Goal: Task Accomplishment & Management: Complete application form

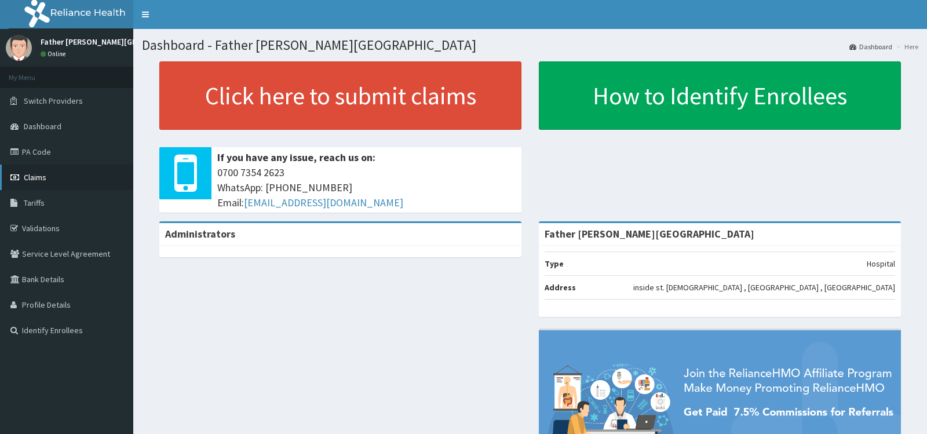
click at [34, 179] on span "Claims" at bounding box center [35, 177] width 23 height 10
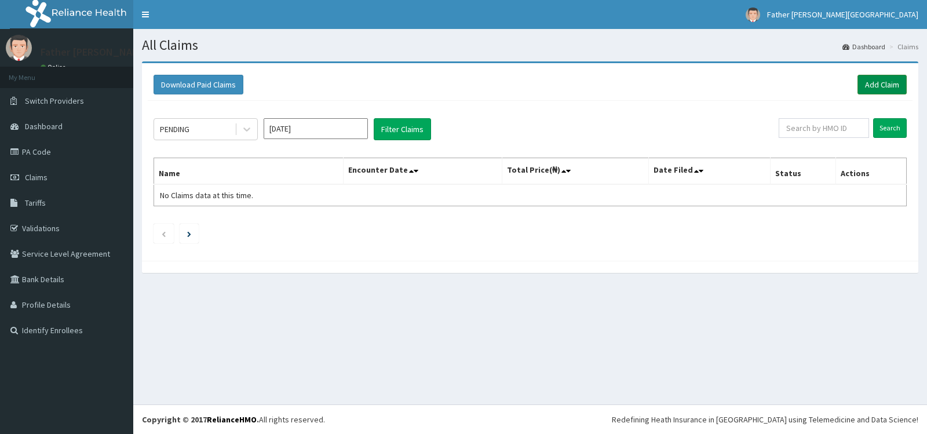
click at [881, 85] on link "Add Claim" at bounding box center [881, 85] width 49 height 20
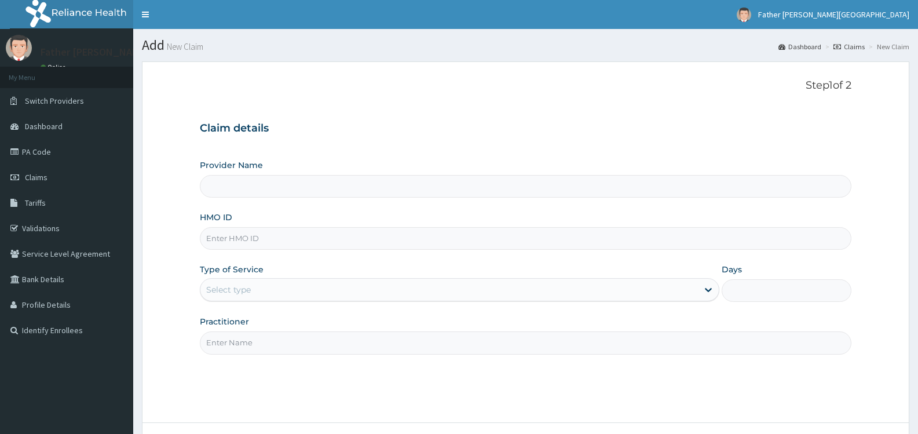
type input "Father [PERSON_NAME][GEOGRAPHIC_DATA]"
click at [228, 242] on input "HMO ID" at bounding box center [526, 238] width 652 height 23
paste input "JSS/10235/A"
type input "JSS/10235/A"
click at [303, 290] on div "Select type" at bounding box center [448, 289] width 497 height 19
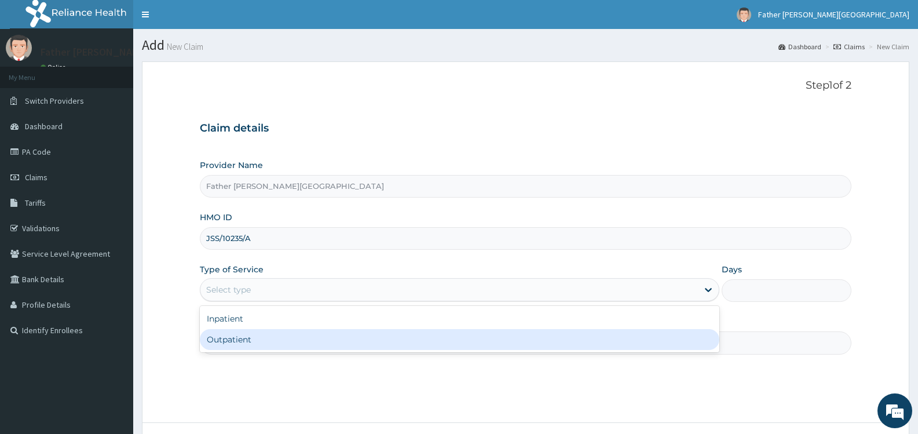
click at [268, 337] on div "Outpatient" at bounding box center [459, 339] width 519 height 21
type input "1"
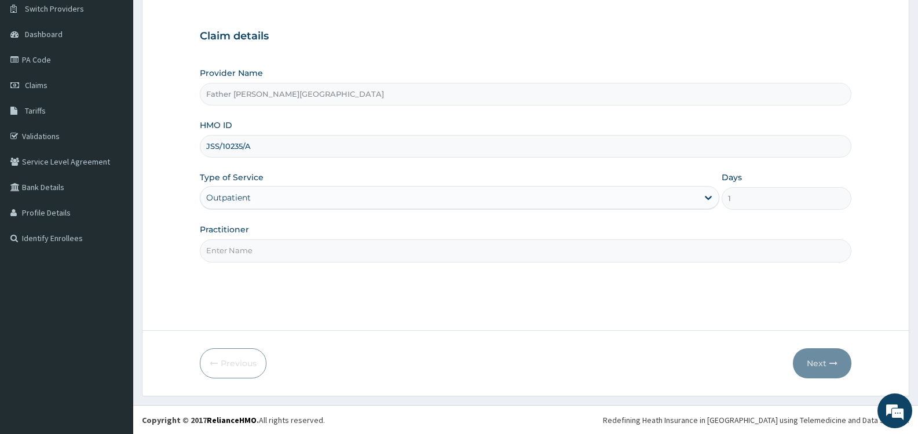
scroll to position [93, 0]
click at [312, 249] on input "Practitioner" at bounding box center [526, 250] width 652 height 23
type input "DR. EMEKA"
click at [814, 363] on button "Next" at bounding box center [822, 363] width 59 height 30
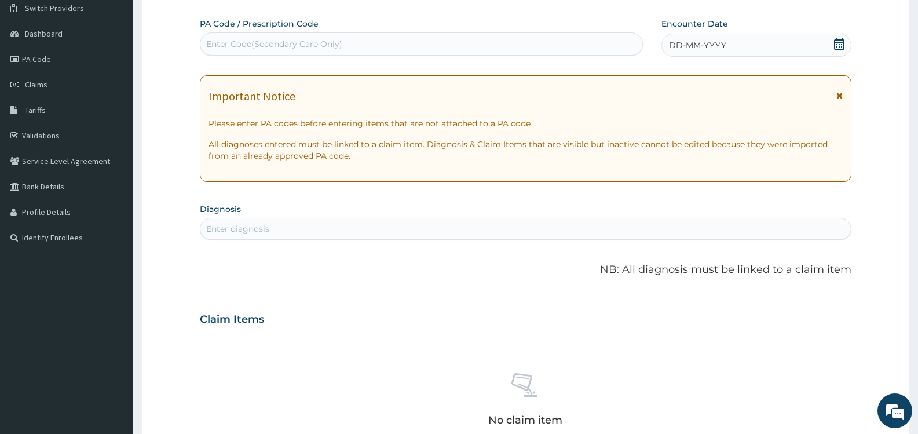
click at [320, 43] on div "Enter Code(Secondary Care Only)" at bounding box center [274, 44] width 136 height 12
paste input "PA/3AAE5D"
type input "PA/3AAE5D"
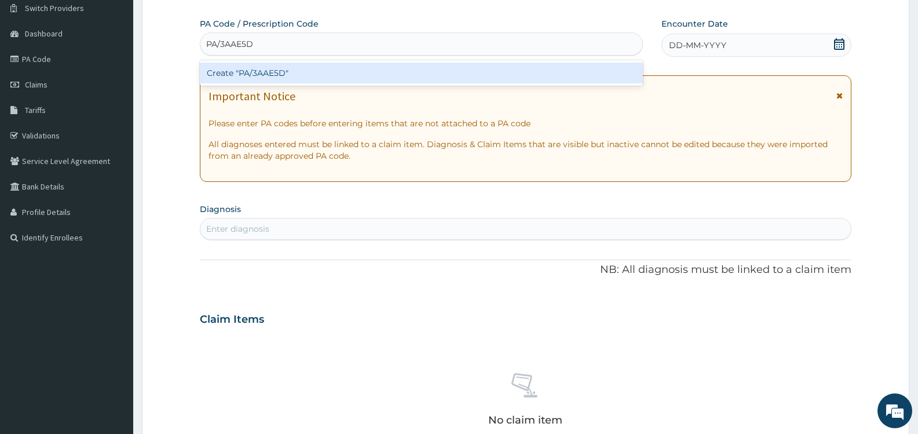
click at [277, 71] on div "Create "PA/3AAE5D"" at bounding box center [421, 73] width 443 height 21
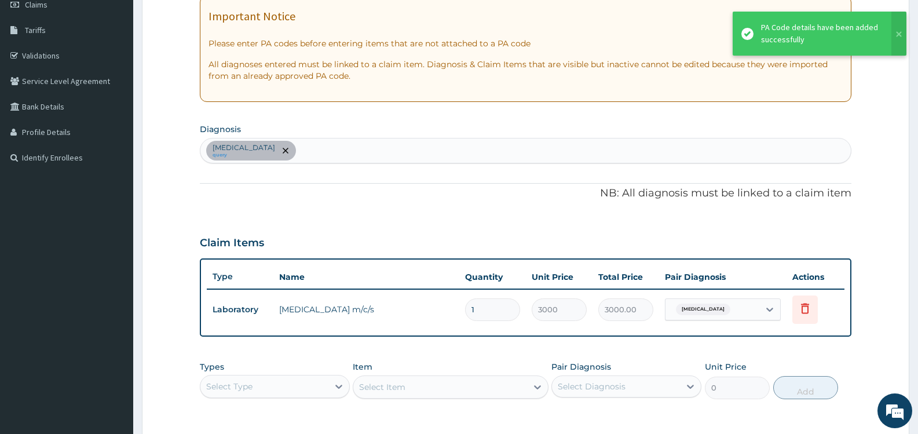
scroll to position [209, 0]
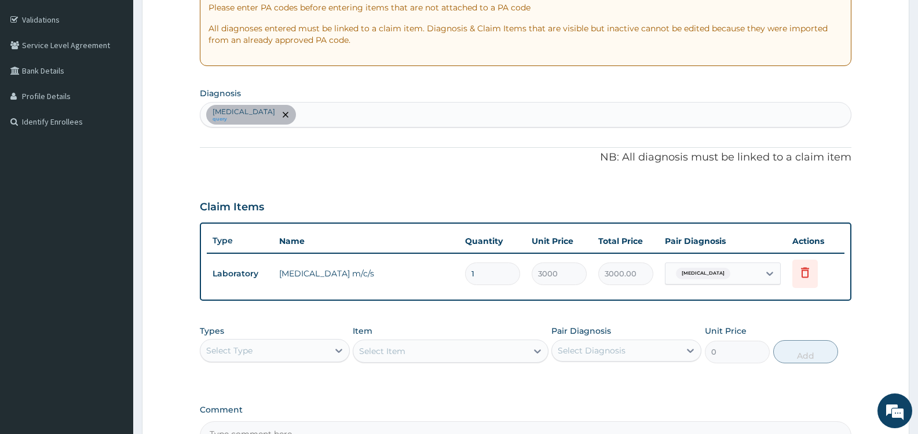
click at [360, 121] on div "Upper respiratory infection query" at bounding box center [525, 115] width 651 height 24
type input "MALAR"
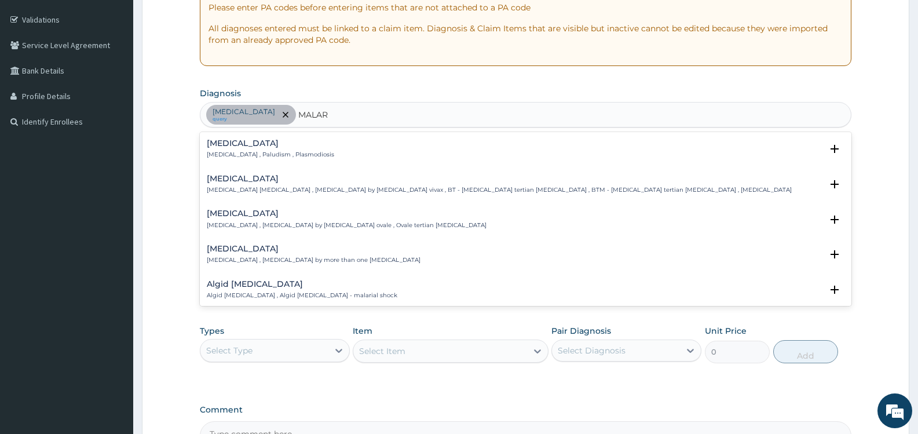
click at [271, 152] on p "Malaria , Paludism , Plasmodiosis" at bounding box center [270, 155] width 127 height 8
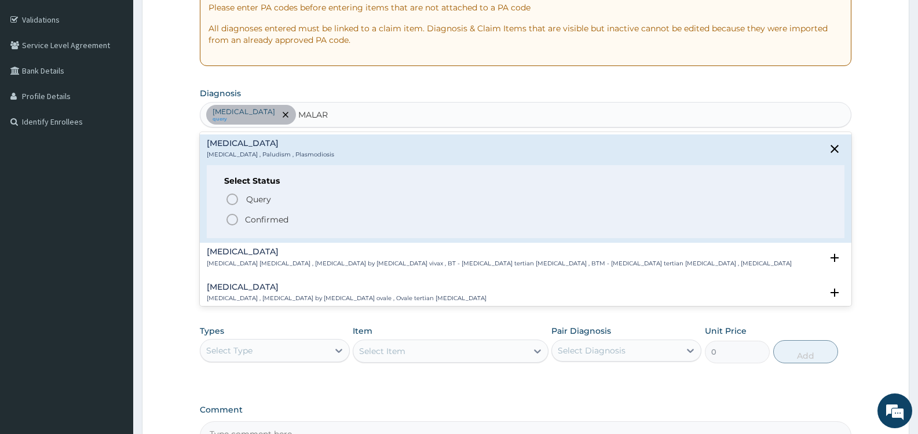
click at [240, 220] on span "Confirmed" at bounding box center [526, 220] width 602 height 14
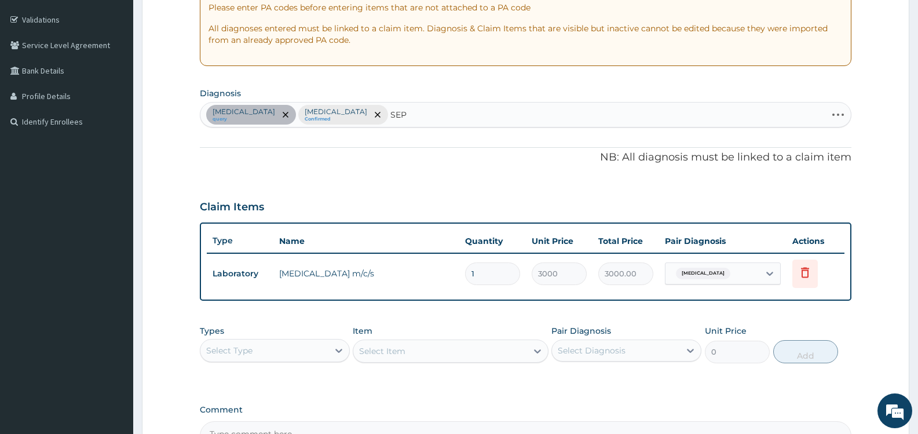
type input "SEPS"
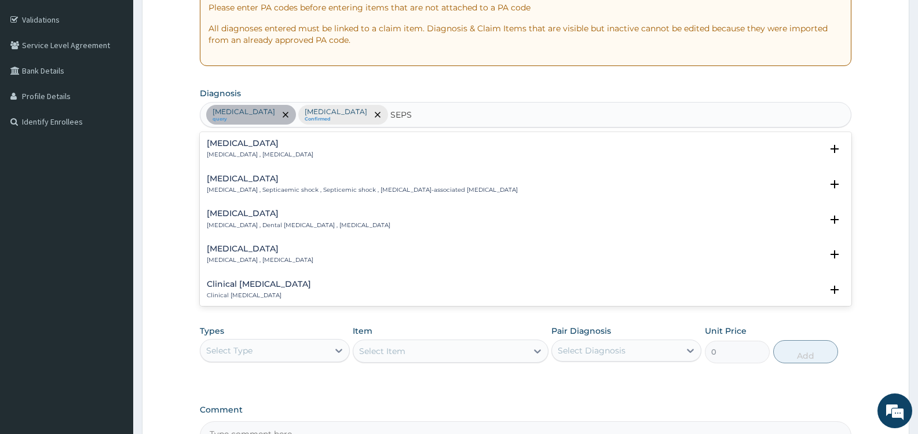
click at [243, 151] on p "Systemic infection , Sepsis" at bounding box center [260, 155] width 107 height 8
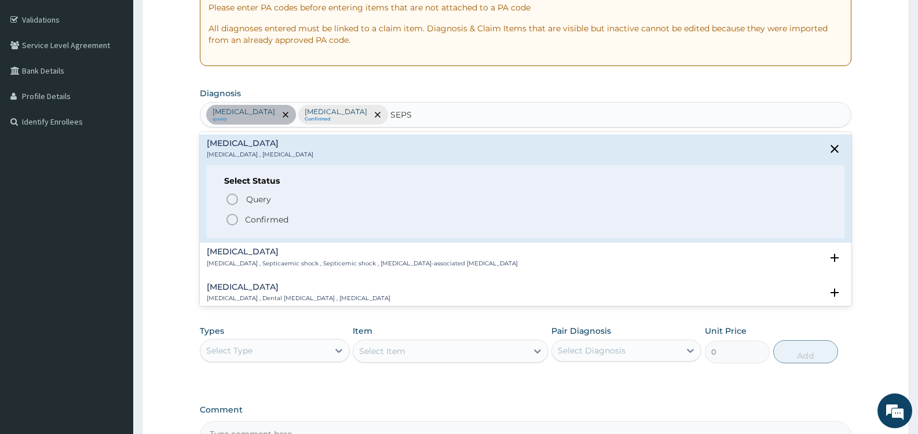
click at [250, 218] on p "Confirmed" at bounding box center [266, 220] width 43 height 12
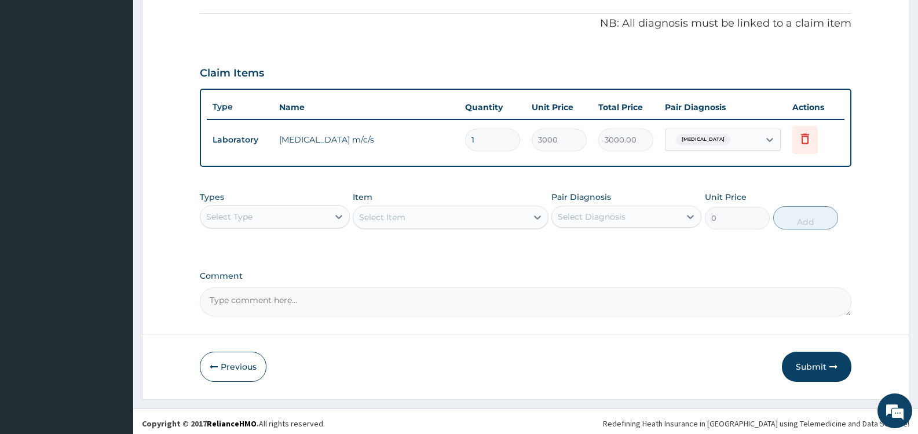
scroll to position [346, 0]
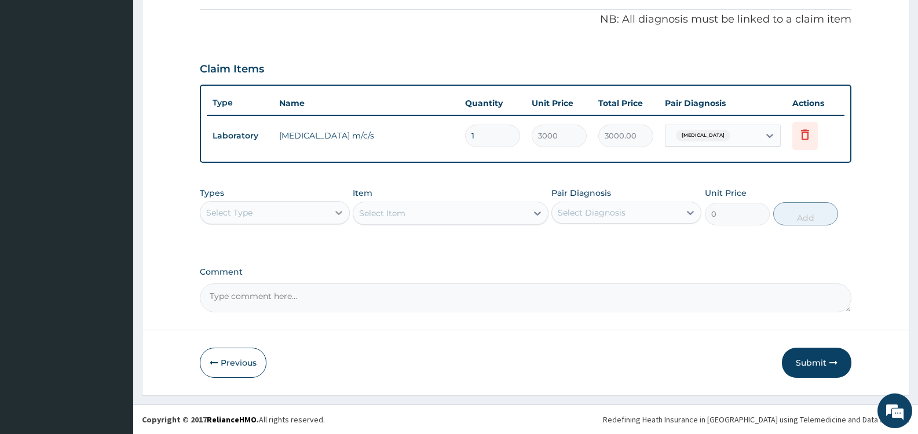
click at [332, 214] on div at bounding box center [339, 212] width 21 height 21
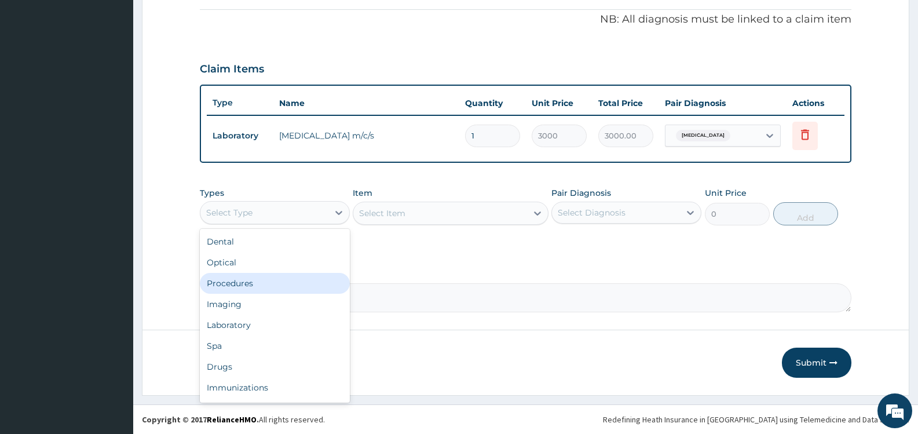
click at [271, 283] on div "Procedures" at bounding box center [275, 283] width 150 height 21
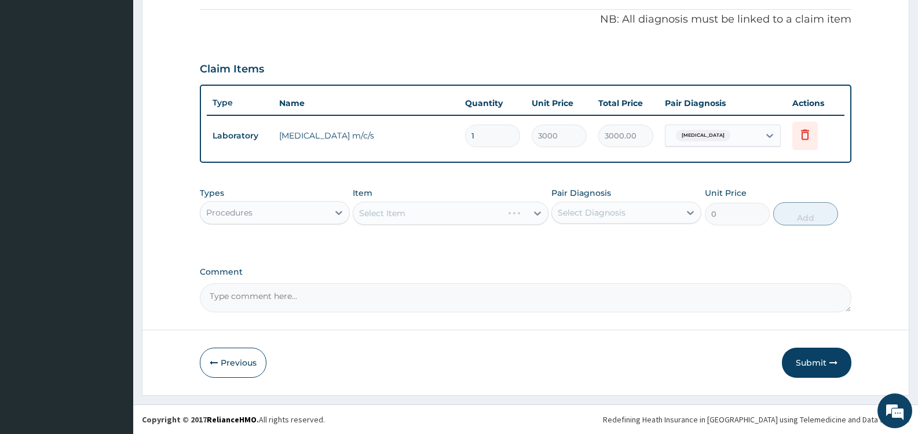
click at [609, 210] on div "Select Diagnosis" at bounding box center [592, 213] width 68 height 12
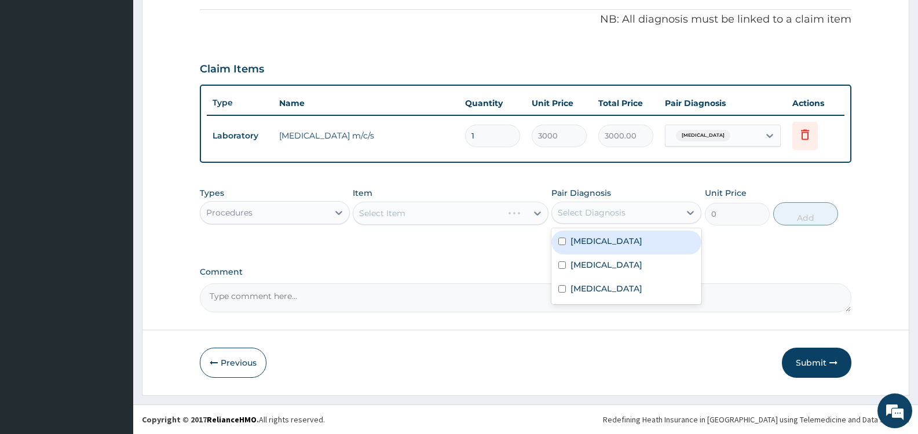
click at [587, 242] on label "Upper respiratory infection" at bounding box center [607, 241] width 72 height 12
checkbox input "true"
click at [585, 264] on label "Malaria" at bounding box center [607, 265] width 72 height 12
checkbox input "true"
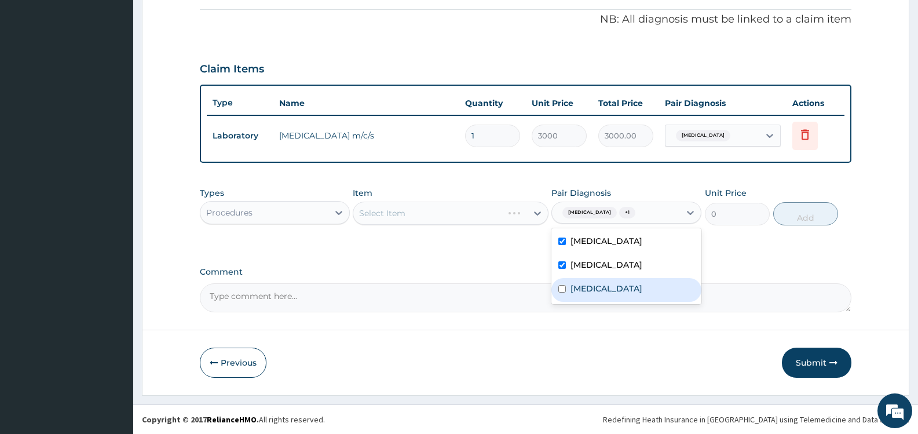
click at [593, 287] on label "Sepsis" at bounding box center [607, 289] width 72 height 12
checkbox input "true"
click at [489, 212] on div "Select Item" at bounding box center [439, 213] width 173 height 19
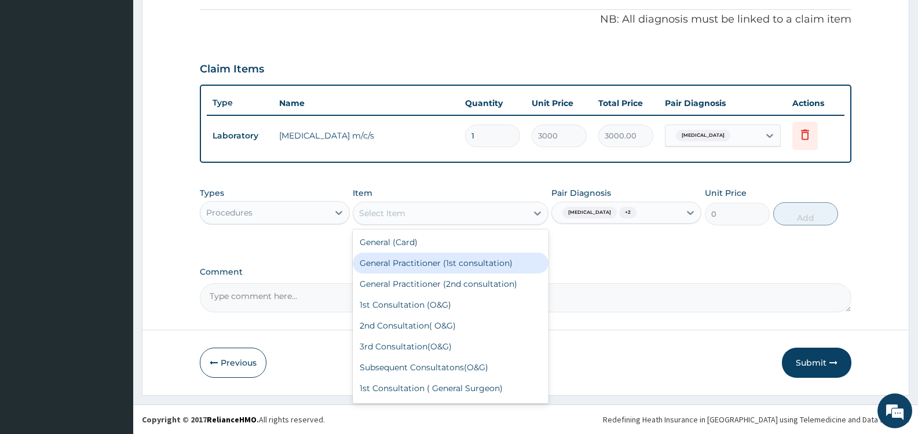
click at [461, 260] on div "General Practitioner (1st consultation)" at bounding box center [450, 263] width 195 height 21
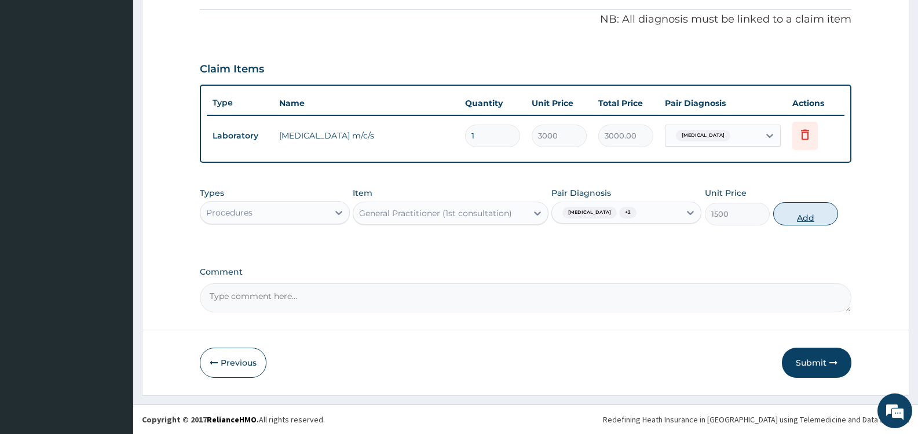
click at [806, 215] on button "Add" at bounding box center [805, 213] width 65 height 23
type input "0"
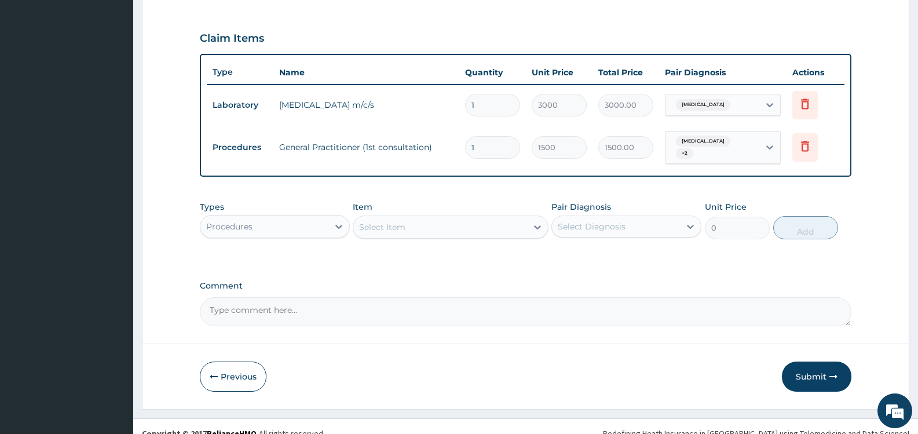
scroll to position [391, 0]
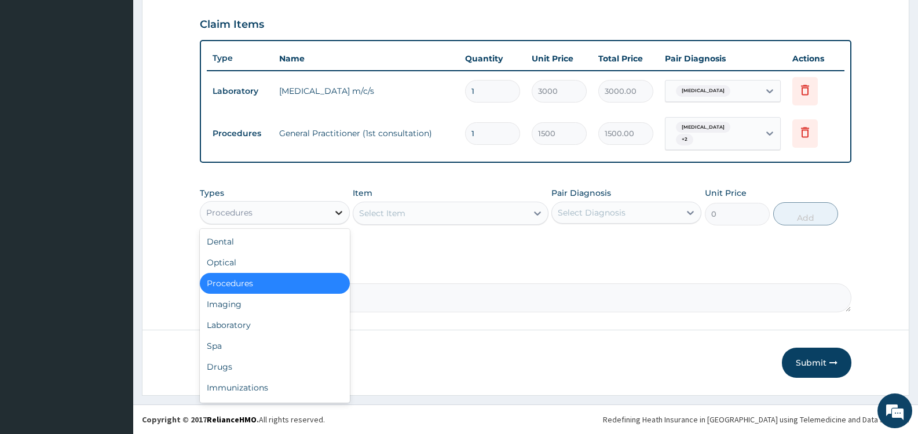
click at [340, 211] on icon at bounding box center [339, 213] width 12 height 12
click at [257, 324] on div "Laboratory" at bounding box center [275, 325] width 150 height 21
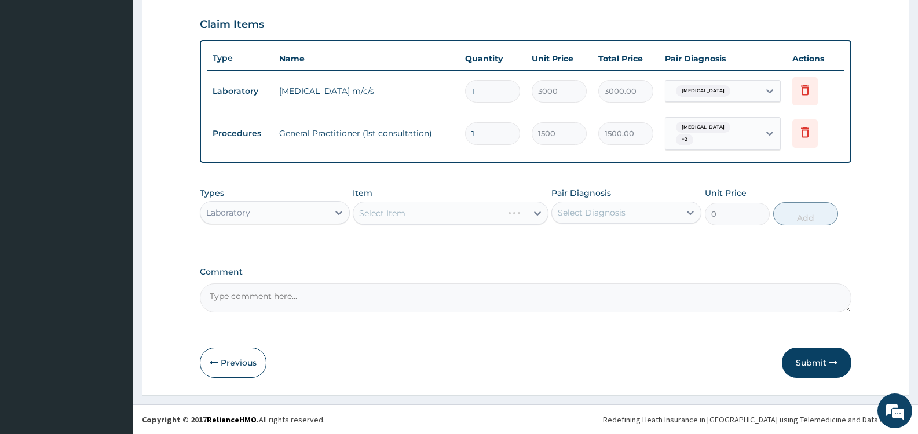
click at [537, 211] on div "Select Item" at bounding box center [450, 213] width 195 height 23
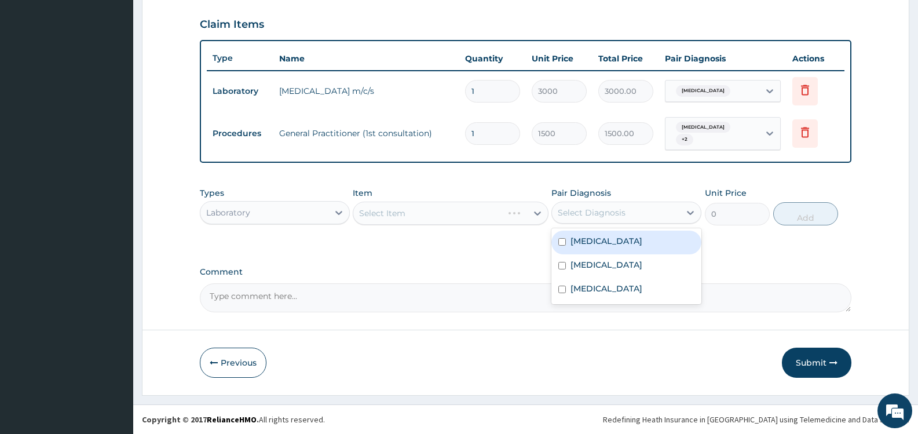
click at [576, 211] on div "Select Diagnosis" at bounding box center [592, 213] width 68 height 12
click at [586, 262] on label "Malaria" at bounding box center [607, 265] width 72 height 12
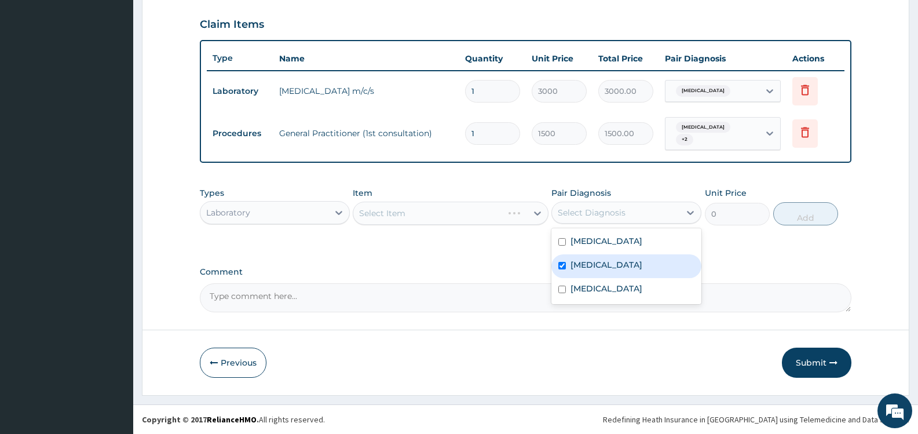
checkbox input "true"
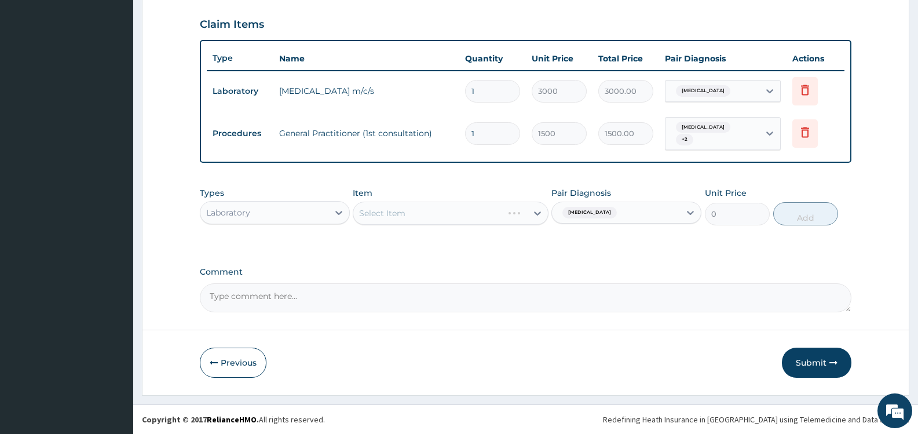
click at [521, 211] on div "Select Item" at bounding box center [450, 213] width 195 height 23
click at [527, 213] on div at bounding box center [537, 213] width 21 height 21
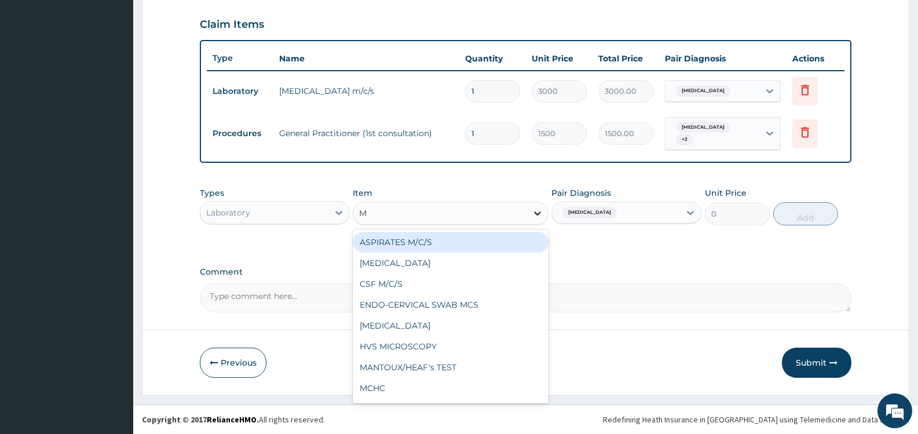
type input "MP"
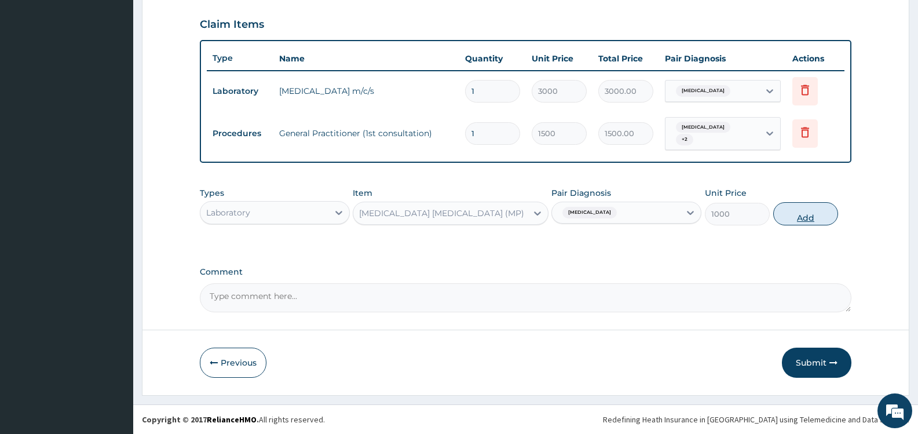
click at [805, 213] on button "Add" at bounding box center [805, 213] width 65 height 23
type input "0"
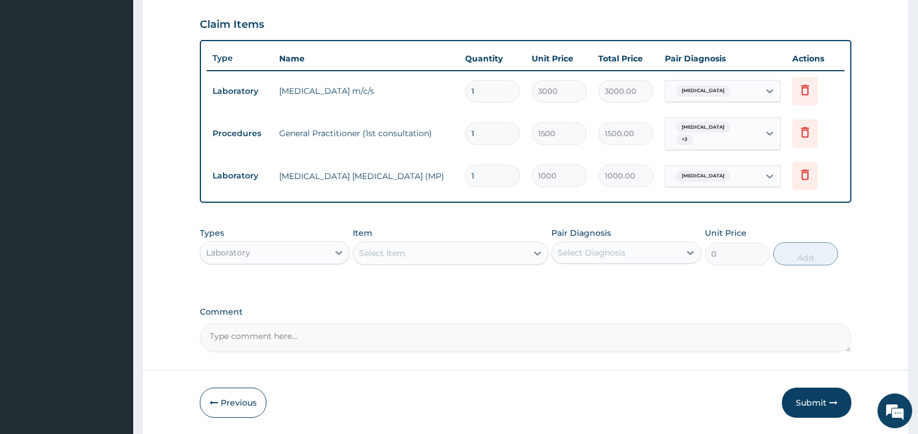
scroll to position [431, 0]
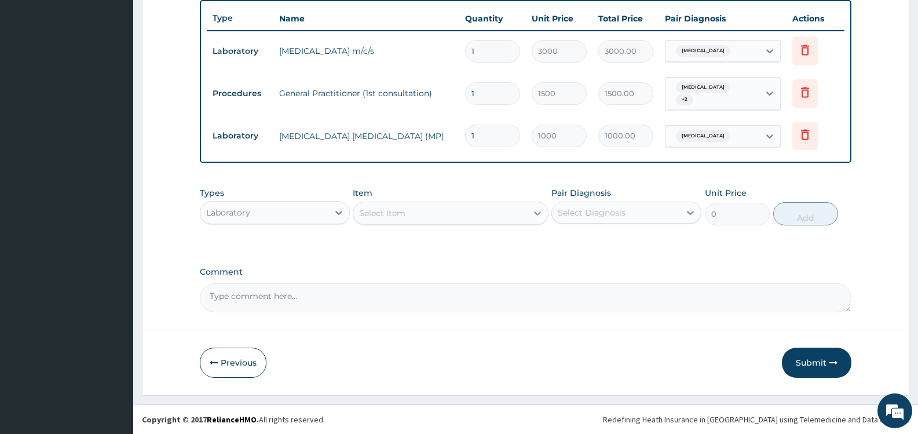
click at [534, 213] on icon at bounding box center [538, 213] width 12 height 12
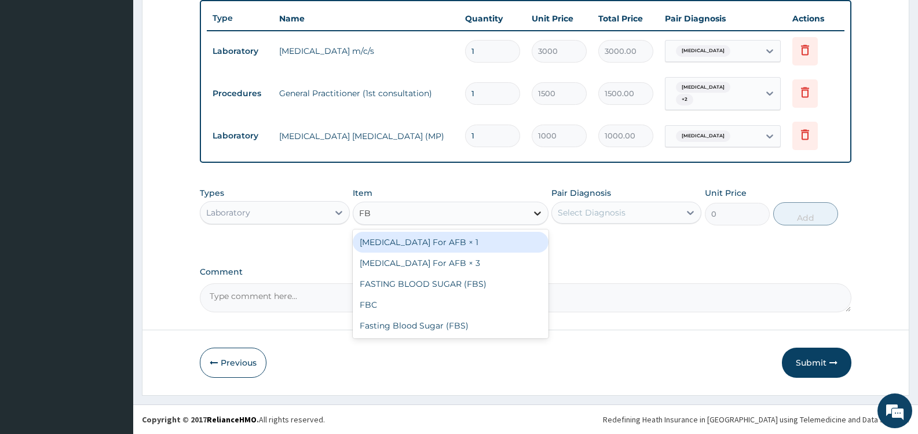
type input "FBC"
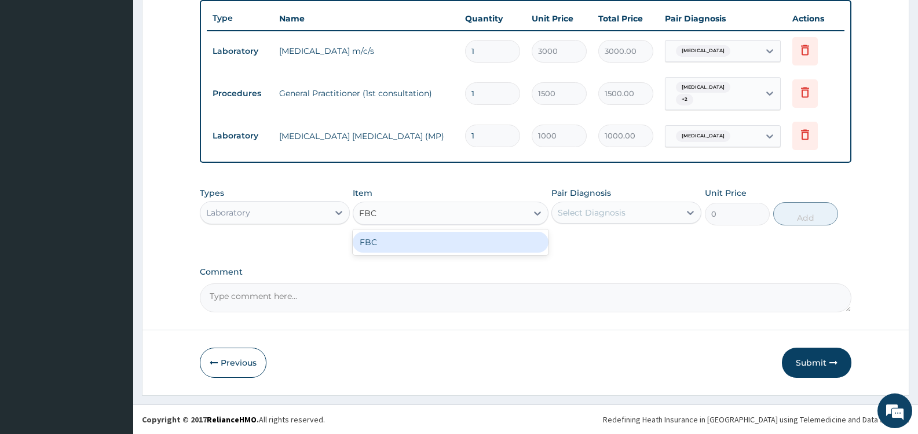
click at [497, 239] on div "FBC" at bounding box center [450, 242] width 195 height 21
type input "2000"
click at [600, 210] on div "Select Diagnosis" at bounding box center [592, 213] width 68 height 12
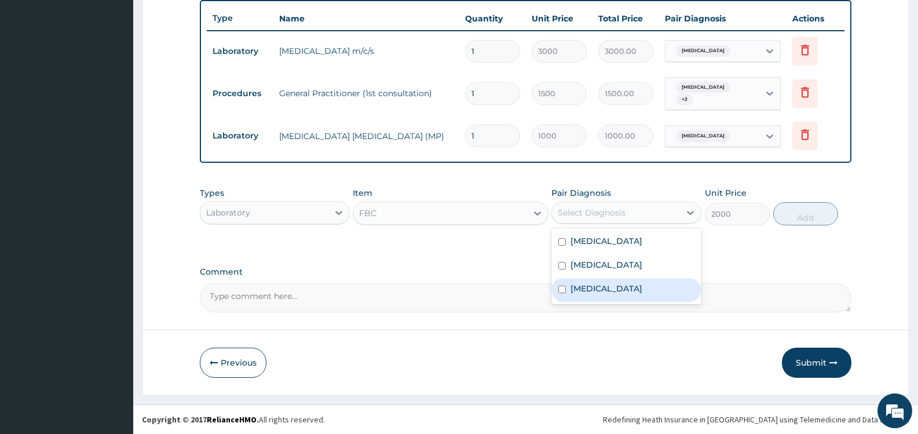
click at [588, 288] on label "Sepsis" at bounding box center [607, 289] width 72 height 12
checkbox input "true"
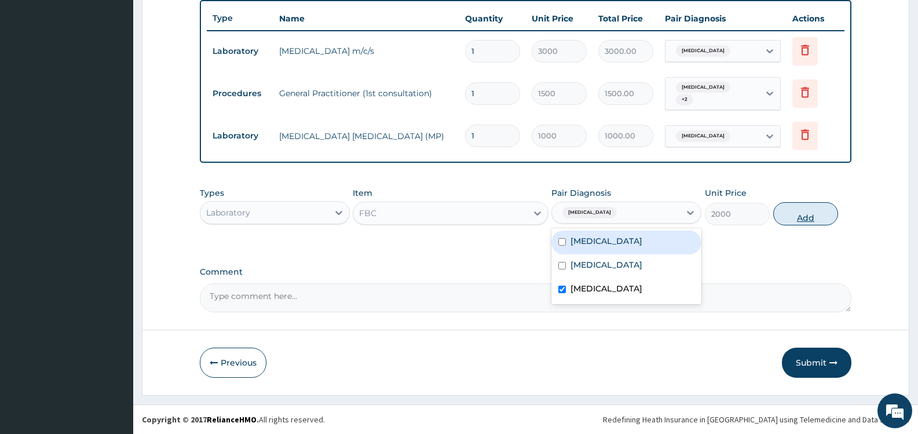
click at [809, 216] on button "Add" at bounding box center [805, 213] width 65 height 23
type input "0"
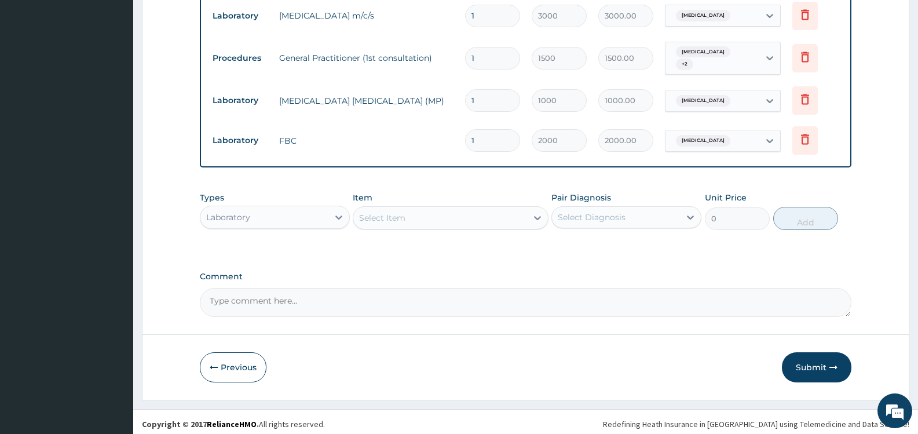
scroll to position [471, 0]
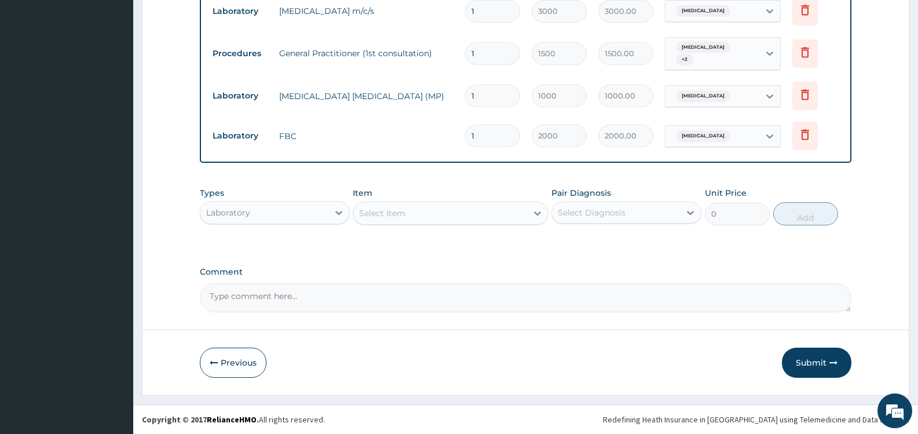
click at [326, 214] on div "Laboratory" at bounding box center [264, 212] width 128 height 19
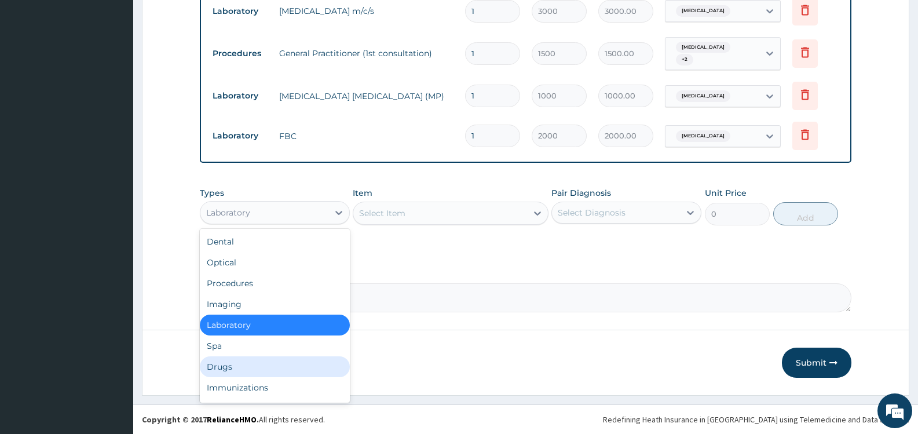
click at [245, 368] on div "Drugs" at bounding box center [275, 366] width 150 height 21
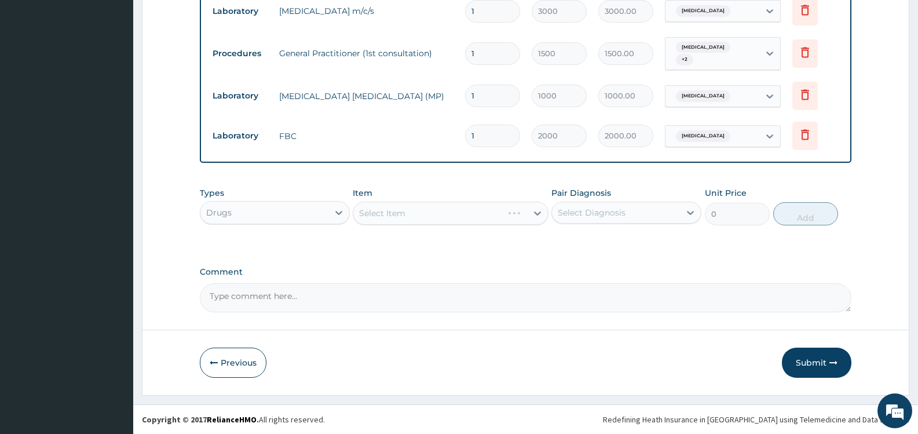
click at [623, 213] on div "Select Diagnosis" at bounding box center [592, 213] width 68 height 12
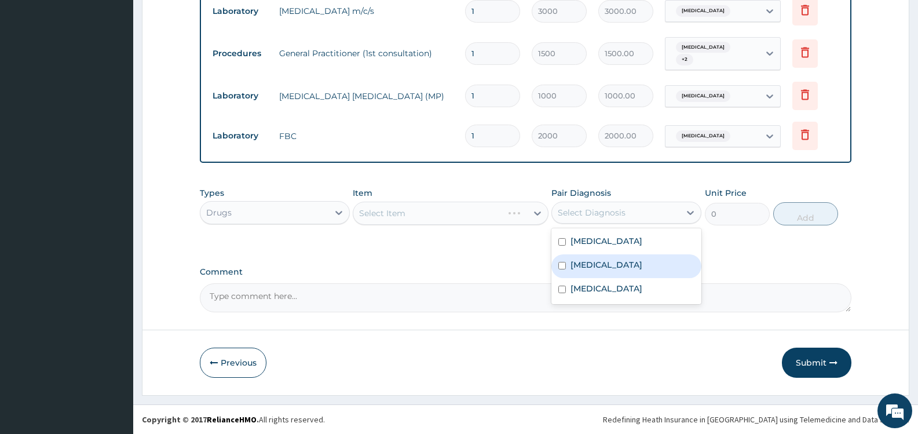
click at [583, 262] on label "Malaria" at bounding box center [607, 265] width 72 height 12
checkbox input "true"
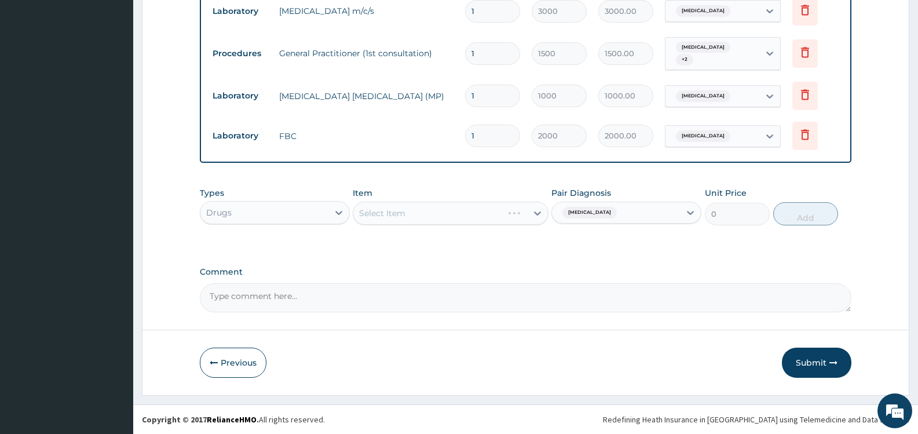
click at [471, 217] on div "Select Item" at bounding box center [450, 213] width 195 height 23
click at [510, 216] on div "Select Item" at bounding box center [439, 213] width 173 height 19
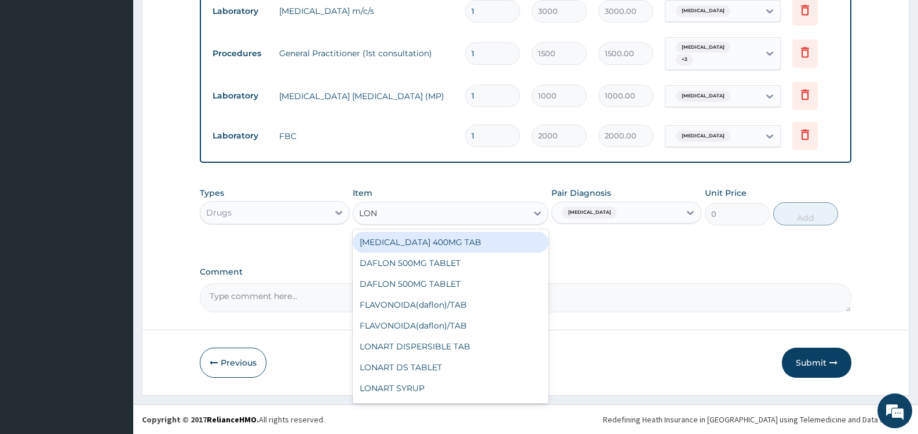
type input "LONA"
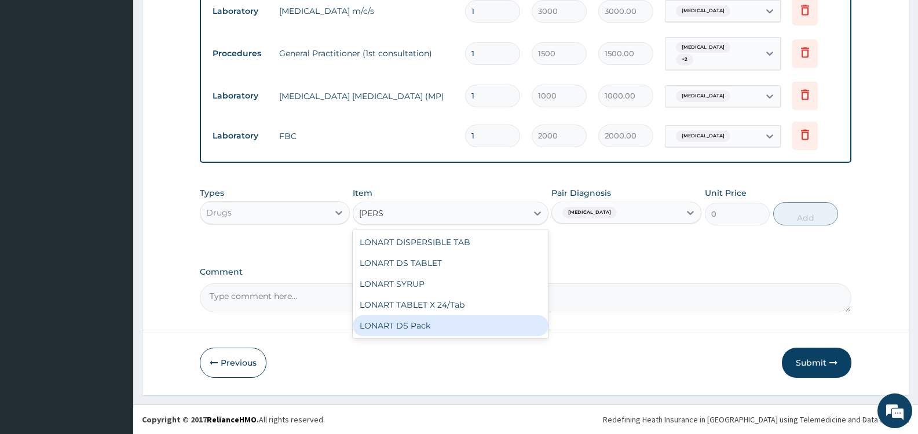
click at [487, 323] on div "LONART DS Pack" at bounding box center [450, 325] width 195 height 21
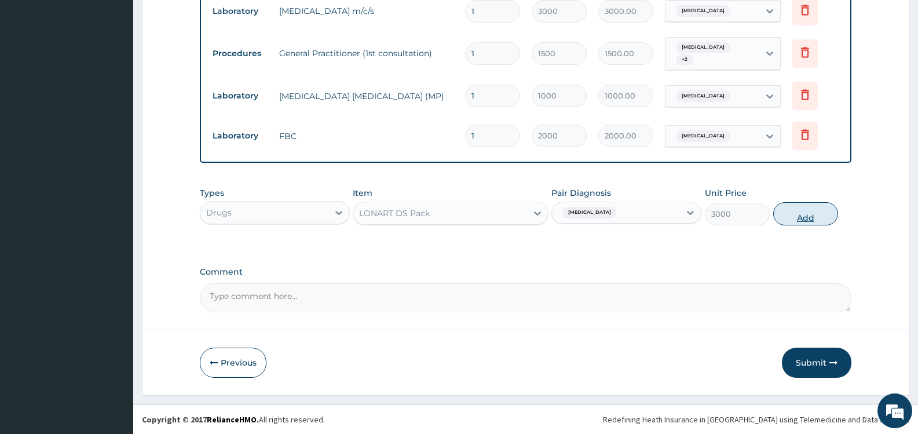
click at [811, 213] on button "Add" at bounding box center [805, 213] width 65 height 23
type input "0"
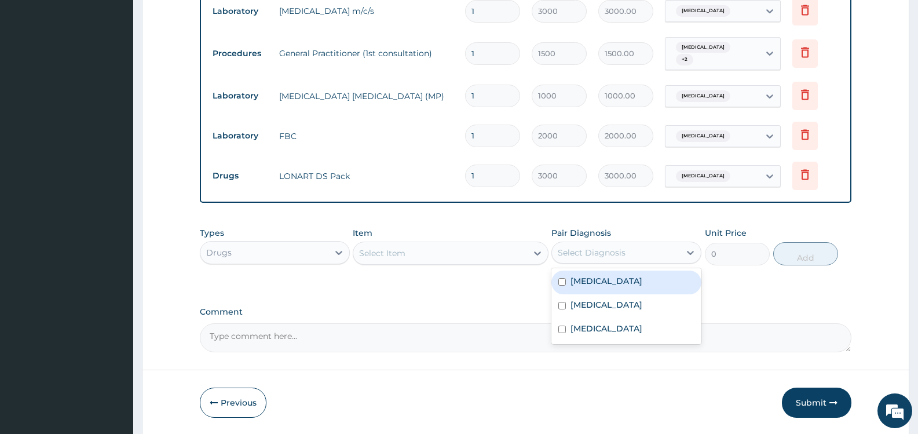
click at [611, 255] on div "Select Diagnosis" at bounding box center [592, 253] width 68 height 12
click at [597, 304] on label "Malaria" at bounding box center [607, 305] width 72 height 12
checkbox input "true"
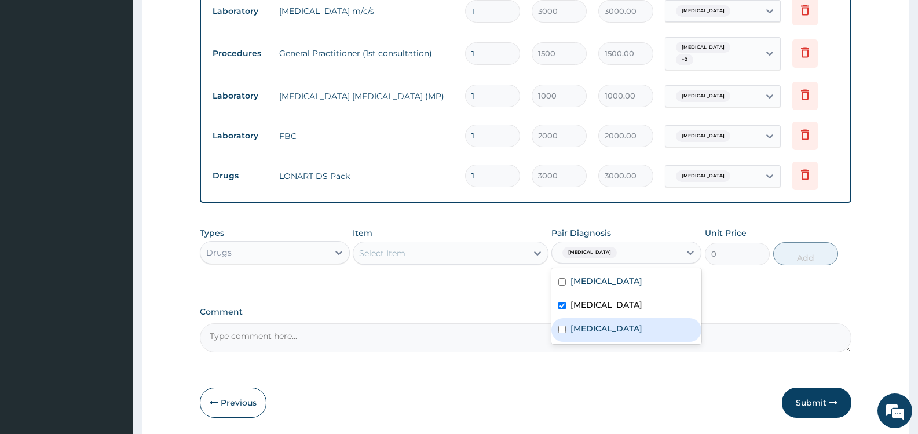
click at [598, 326] on div "Sepsis" at bounding box center [627, 330] width 150 height 24
checkbox input "true"
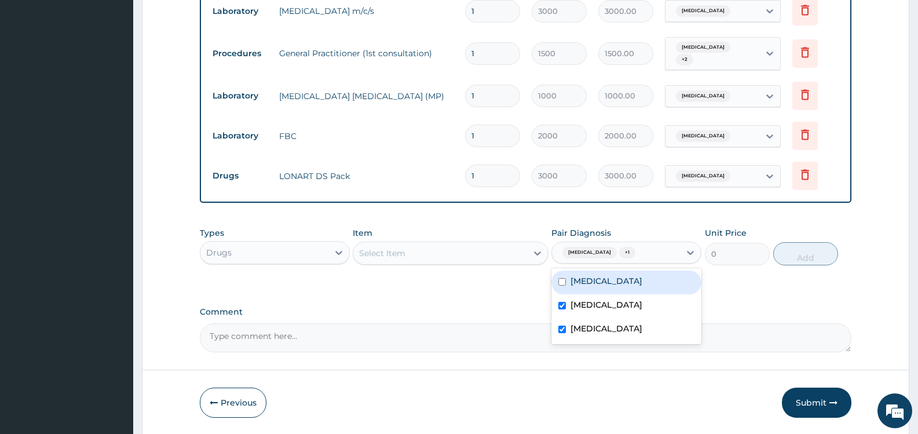
click at [476, 253] on div "Select Item" at bounding box center [439, 253] width 173 height 19
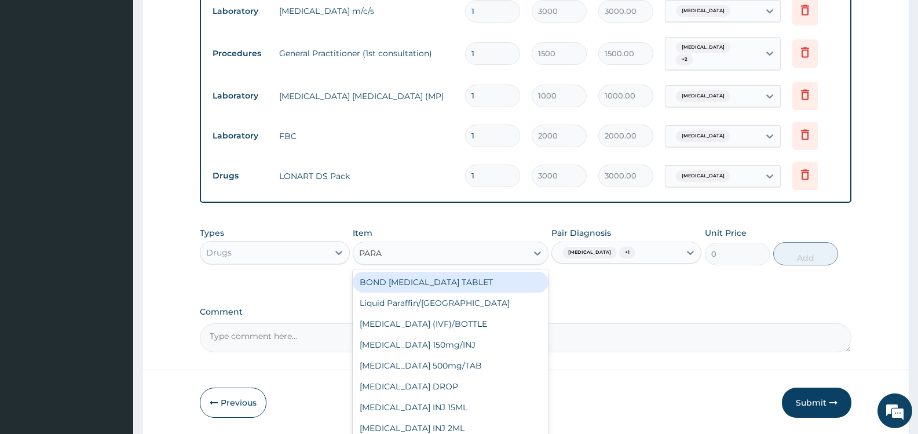
type input "PARAC"
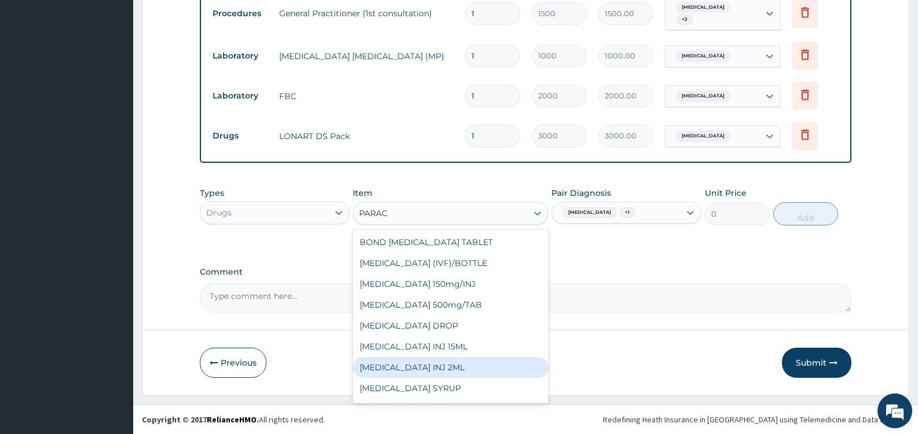
scroll to position [60, 0]
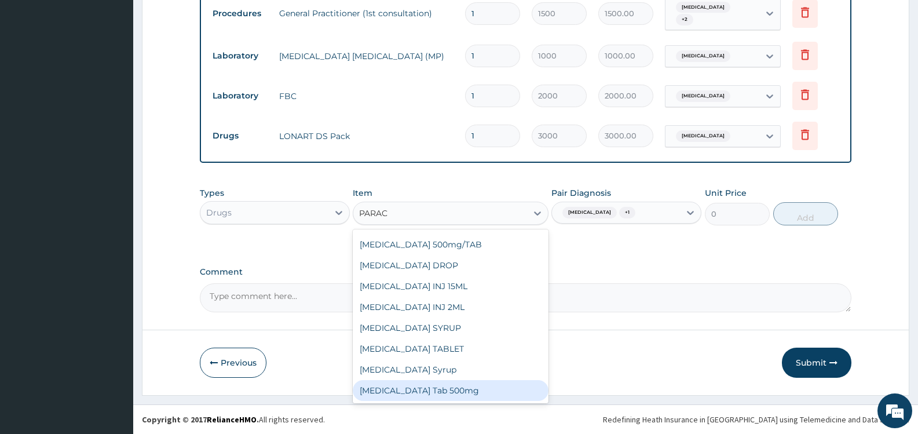
click at [464, 392] on div "Paracetamol Tab 500mg" at bounding box center [450, 390] width 195 height 21
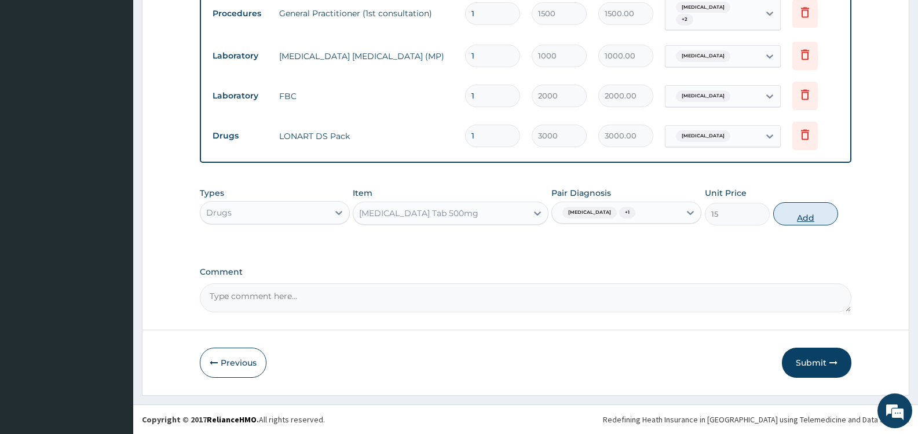
click at [801, 216] on button "Add" at bounding box center [805, 213] width 65 height 23
type input "0"
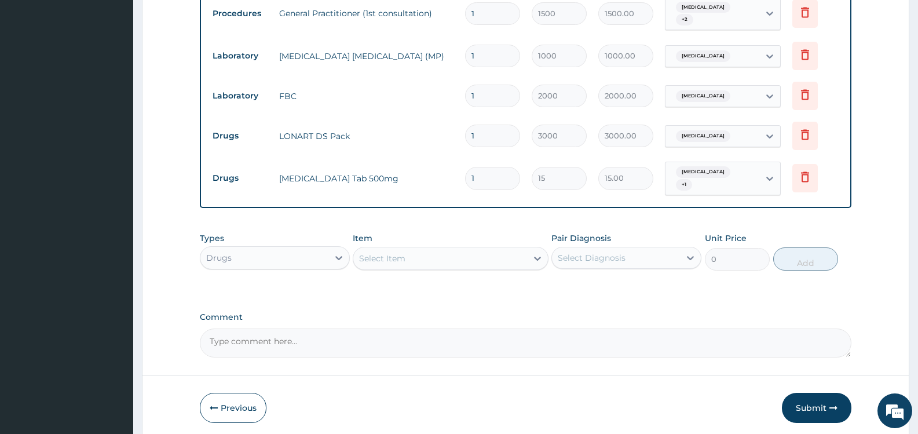
type input "18"
type input "270.00"
type input "18"
click at [523, 251] on div "Select Item" at bounding box center [439, 258] width 173 height 19
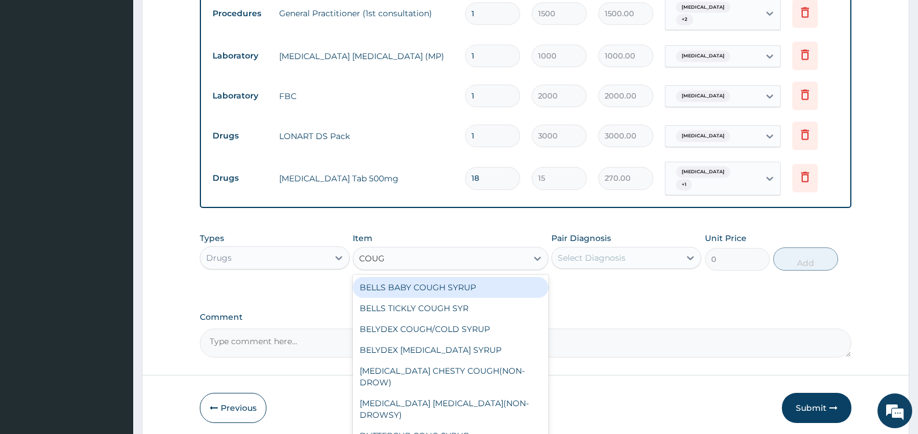
type input "COUGH"
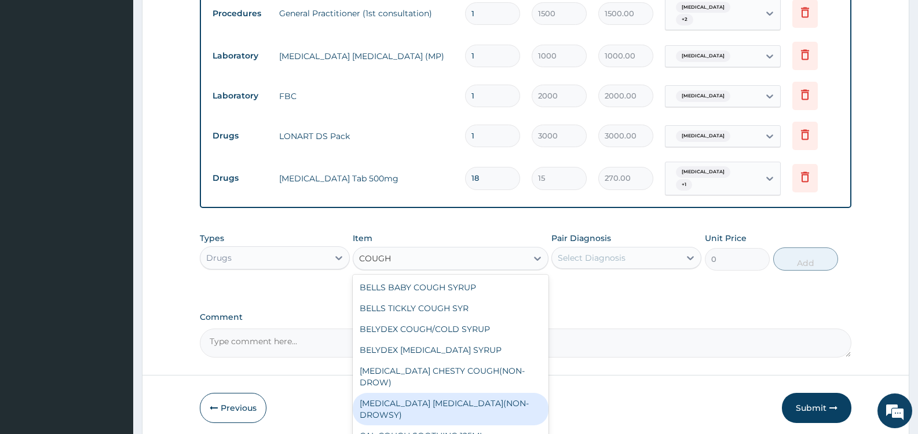
click at [496, 393] on div "BENYLIN DRY COUGH(NON-DROWSY)" at bounding box center [450, 409] width 195 height 32
type input "708.75"
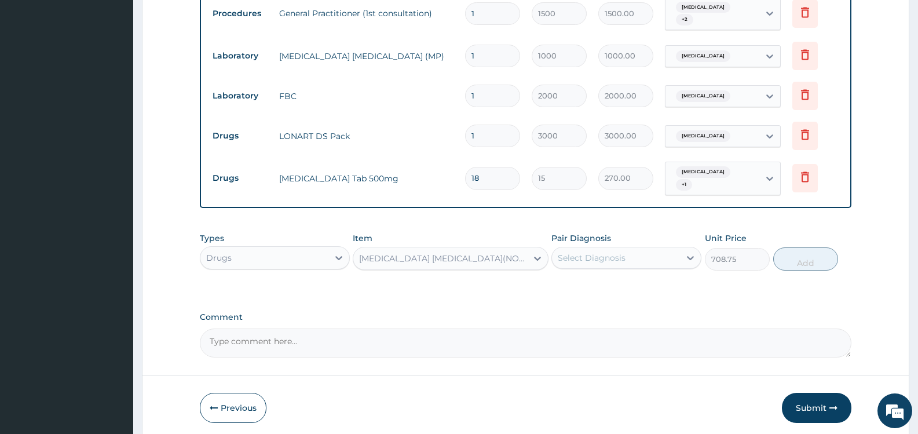
click at [629, 250] on div "Select Diagnosis" at bounding box center [616, 258] width 128 height 19
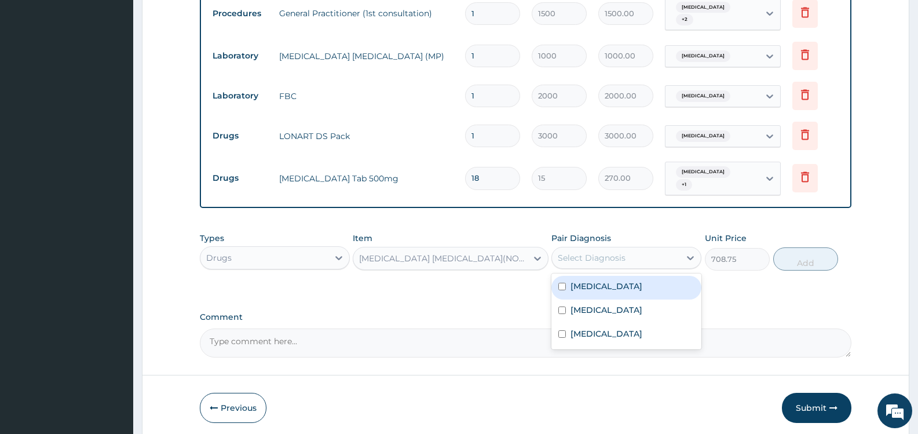
click at [581, 280] on label "Upper respiratory infection" at bounding box center [607, 286] width 72 height 12
checkbox input "true"
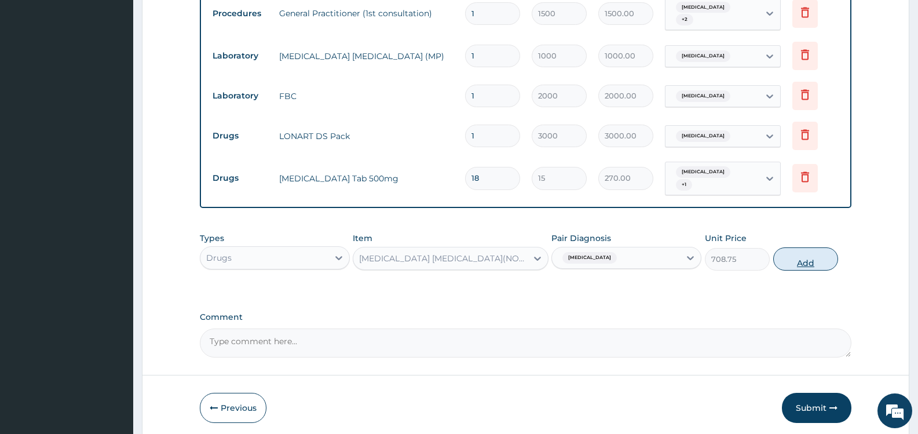
click at [799, 251] on button "Add" at bounding box center [805, 258] width 65 height 23
type input "0"
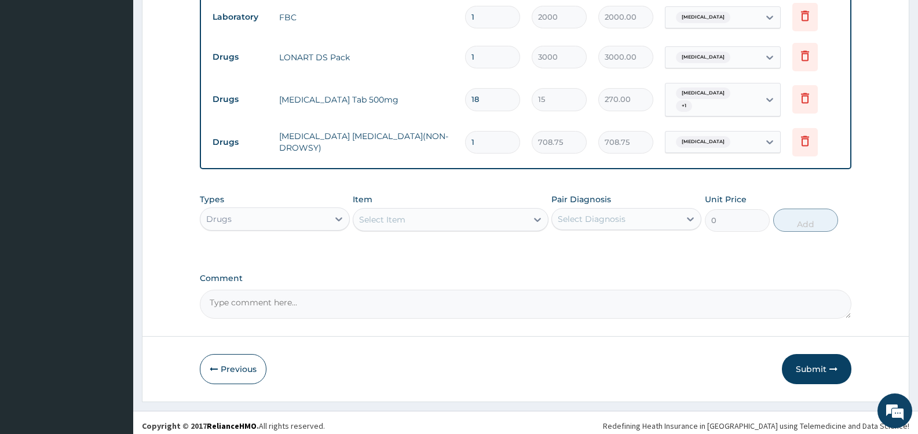
scroll to position [591, 0]
click at [811, 363] on button "Submit" at bounding box center [817, 368] width 70 height 30
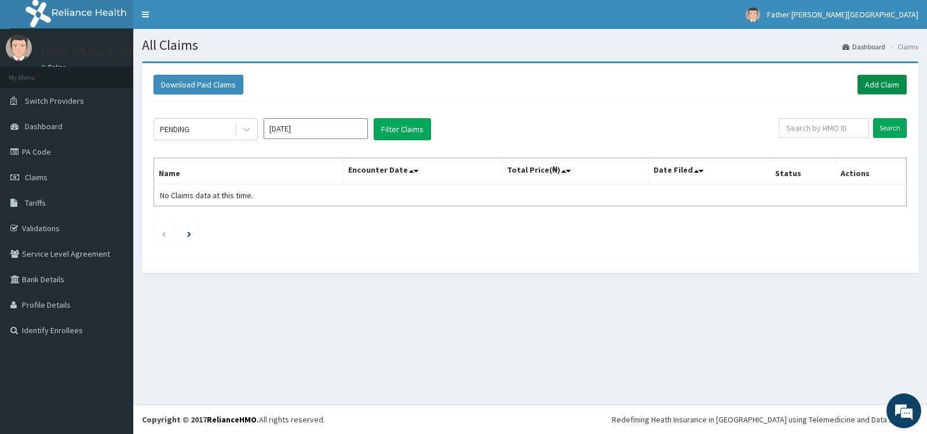
click at [888, 85] on link "Add Claim" at bounding box center [881, 85] width 49 height 20
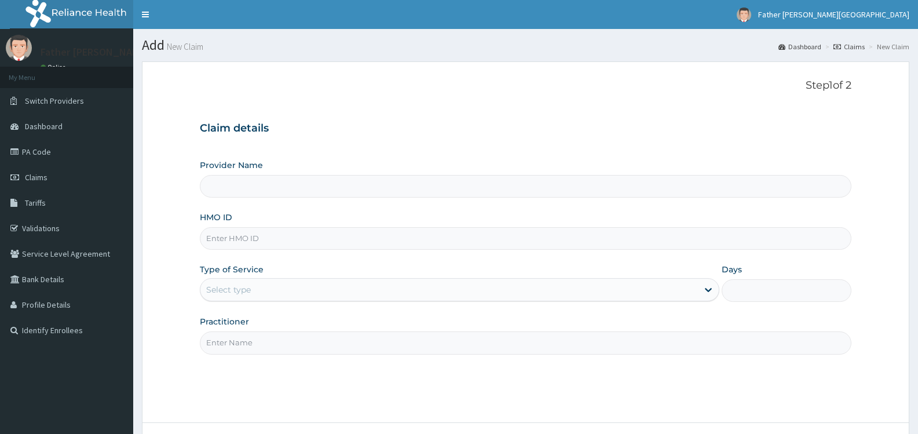
type input "Father [PERSON_NAME][GEOGRAPHIC_DATA]"
click at [350, 237] on input "HMO ID" at bounding box center [526, 238] width 652 height 23
type input "FPS/10140/B"
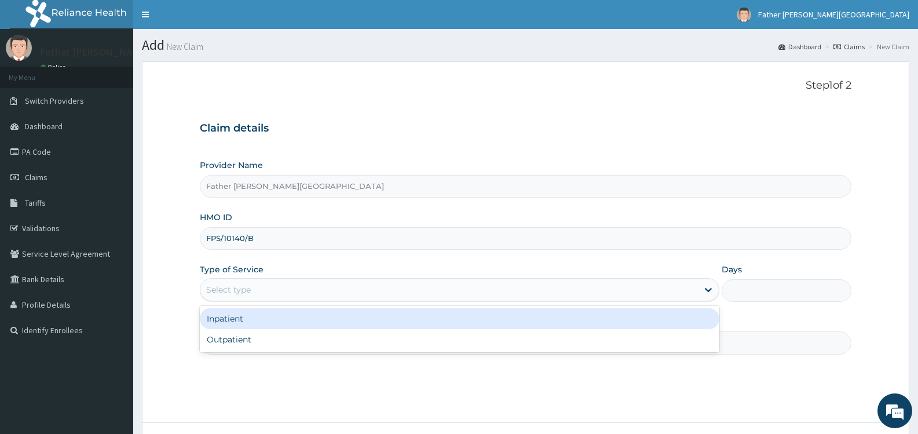
click at [283, 293] on div "Select type" at bounding box center [448, 289] width 497 height 19
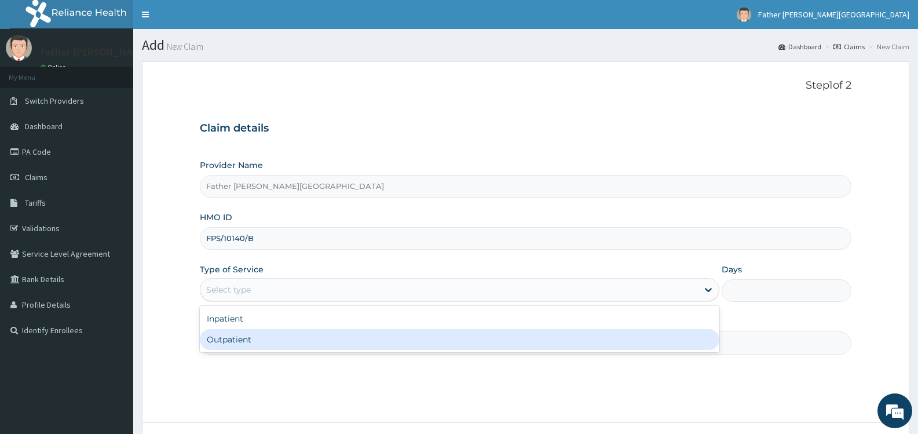
click at [291, 340] on div "Outpatient" at bounding box center [459, 339] width 519 height 21
type input "1"
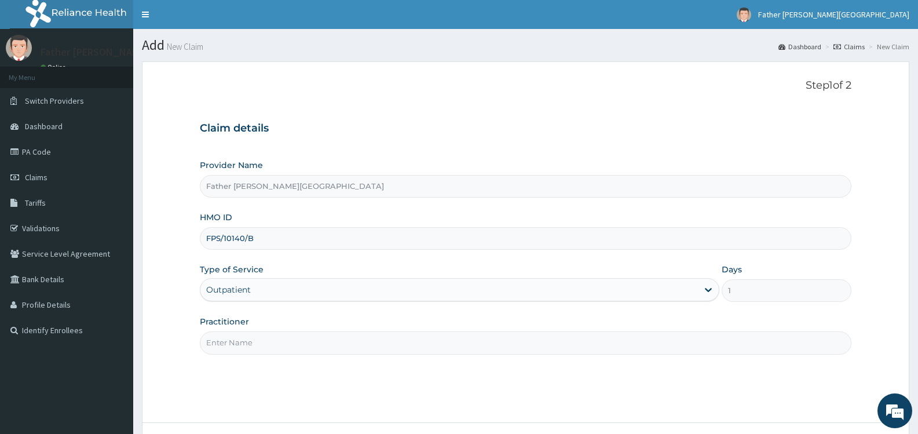
click at [298, 339] on input "Practitioner" at bounding box center [526, 342] width 652 height 23
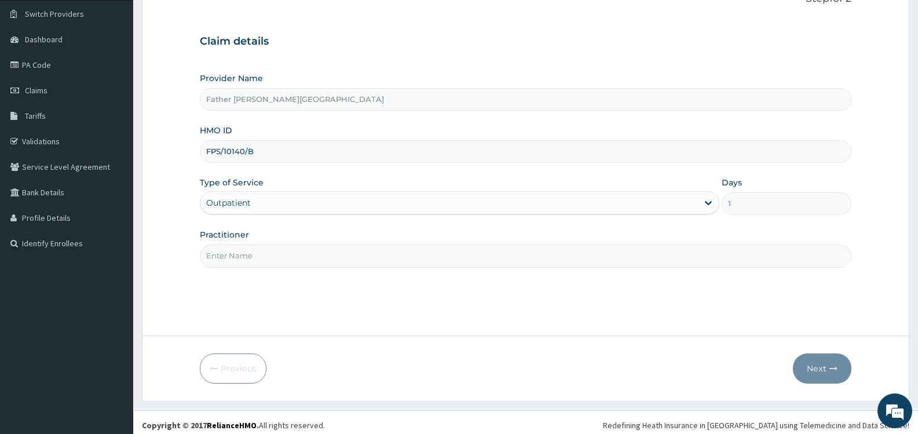
scroll to position [93, 0]
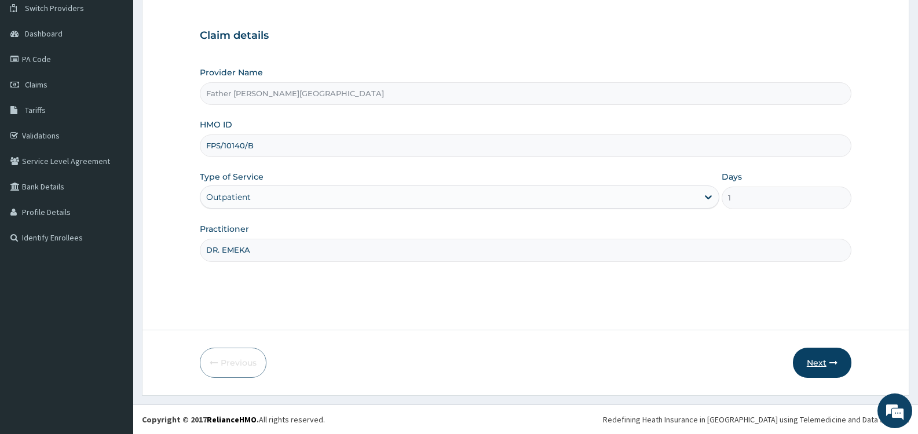
type input "DR. EMEKA"
click at [818, 364] on button "Next" at bounding box center [822, 363] width 59 height 30
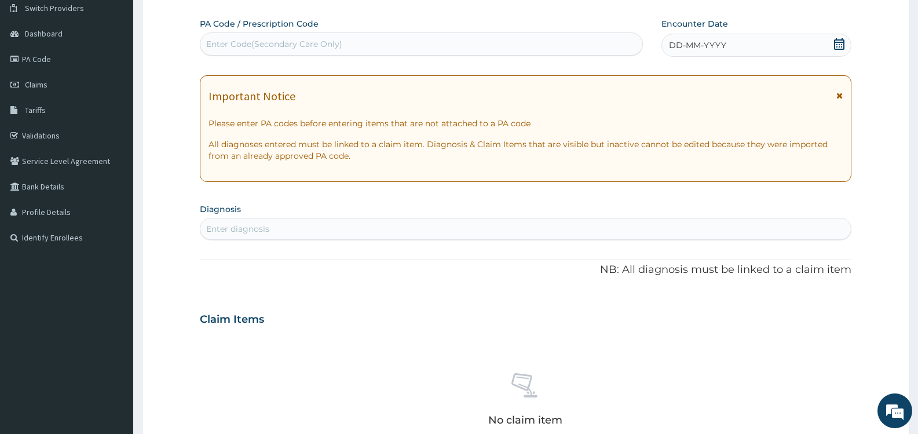
click at [838, 40] on icon at bounding box center [839, 44] width 10 height 12
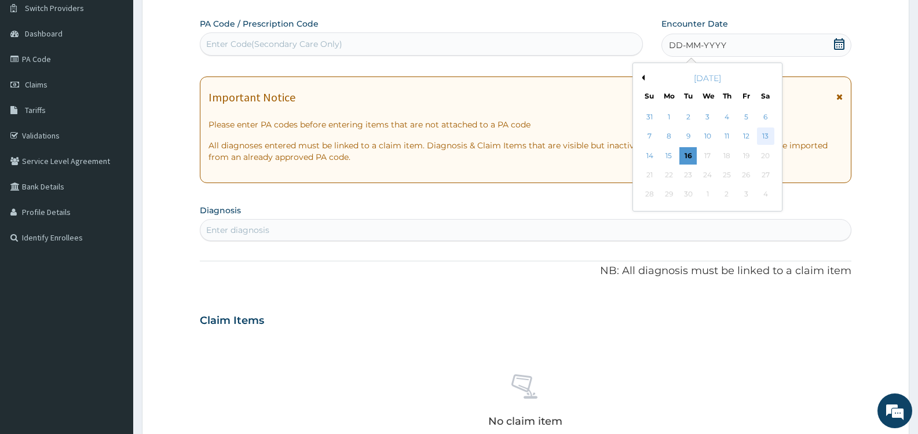
click at [767, 134] on div "13" at bounding box center [765, 136] width 17 height 17
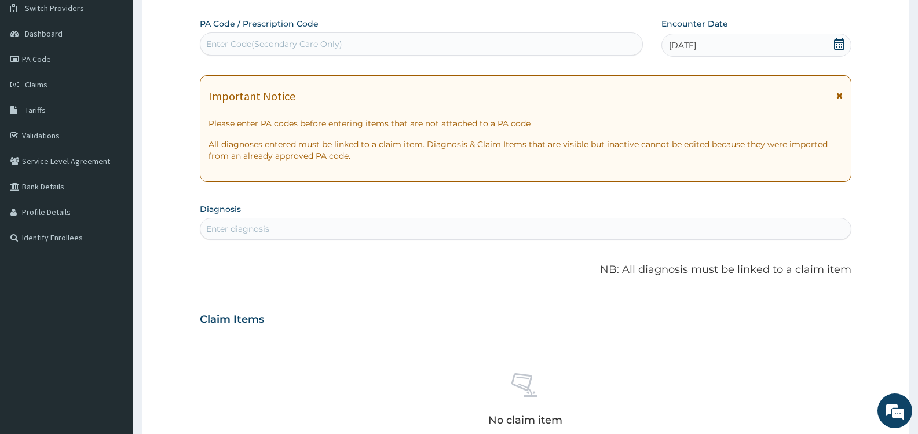
click at [289, 229] on div "Enter diagnosis" at bounding box center [525, 229] width 651 height 19
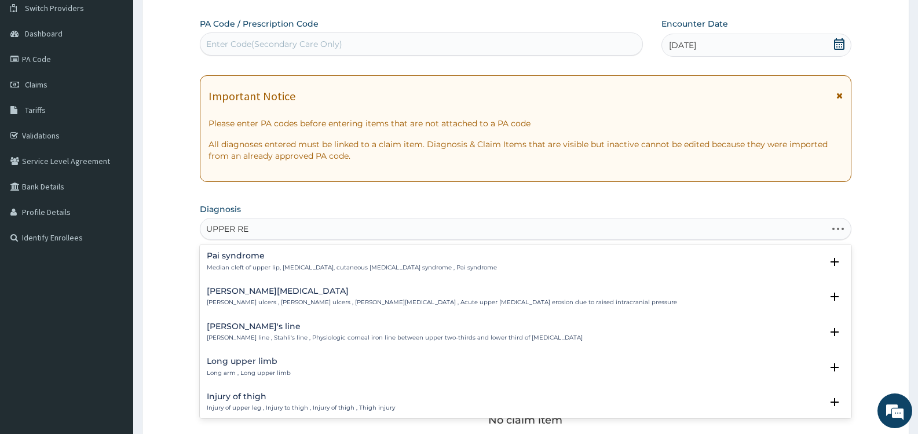
type input "UPPER RES"
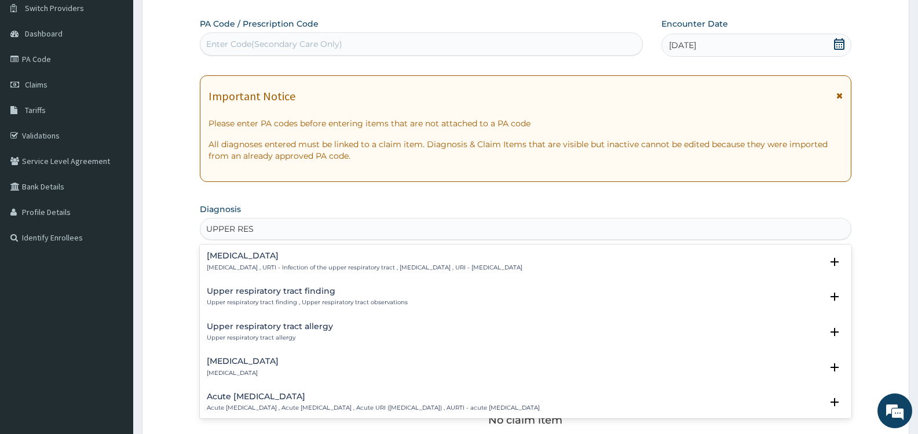
click at [306, 264] on p "Upper respiratory infection , URTI - Infection of the upper respiratory tract ,…" at bounding box center [365, 268] width 316 height 8
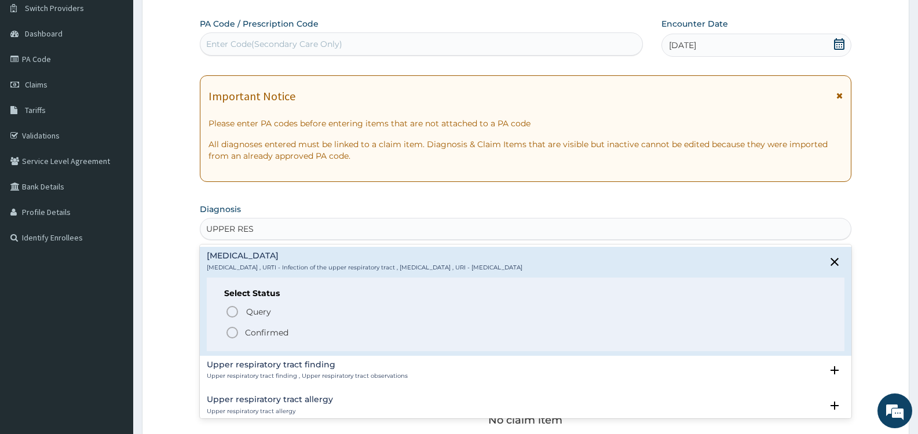
click at [272, 332] on p "Confirmed" at bounding box center [266, 333] width 43 height 12
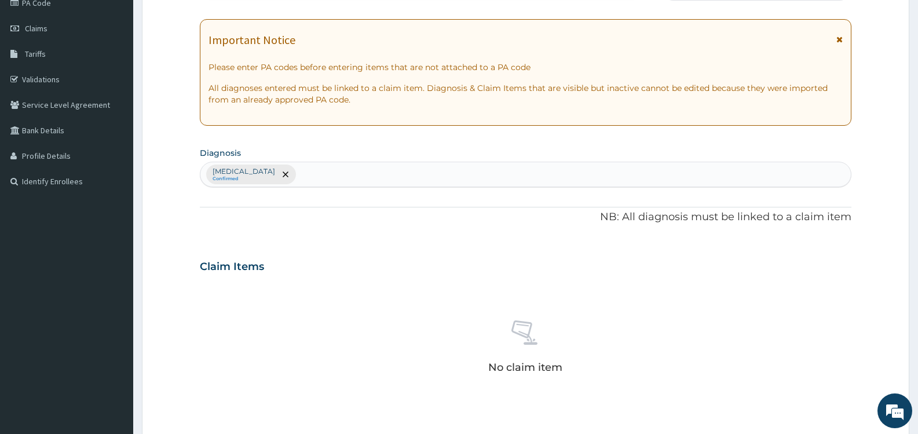
scroll to position [382, 0]
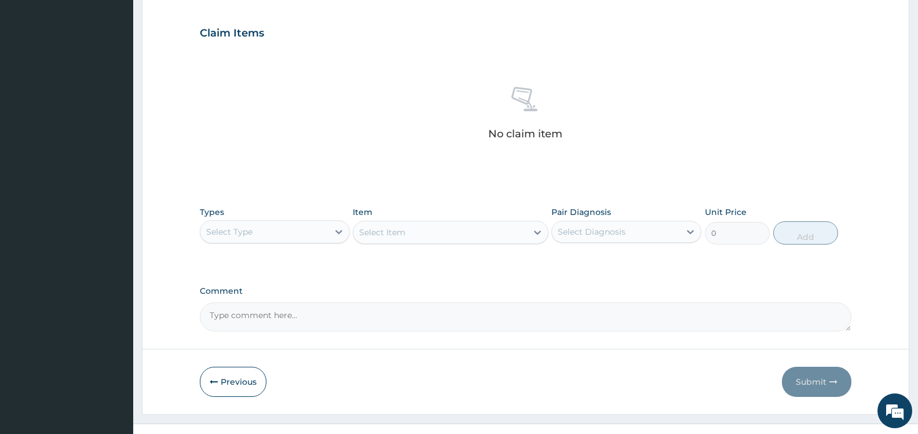
click at [311, 235] on div "Select Type" at bounding box center [264, 231] width 128 height 19
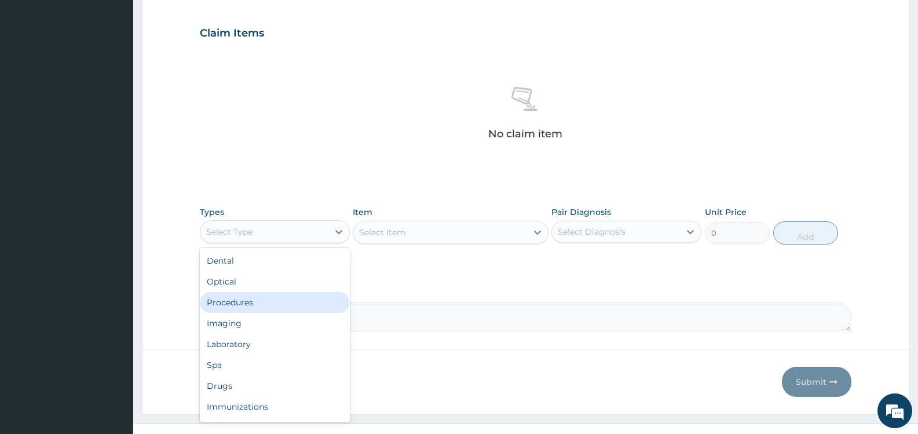
drag, startPoint x: 251, startPoint y: 302, endPoint x: 260, endPoint y: 299, distance: 9.2
click at [251, 302] on div "Procedures" at bounding box center [275, 302] width 150 height 21
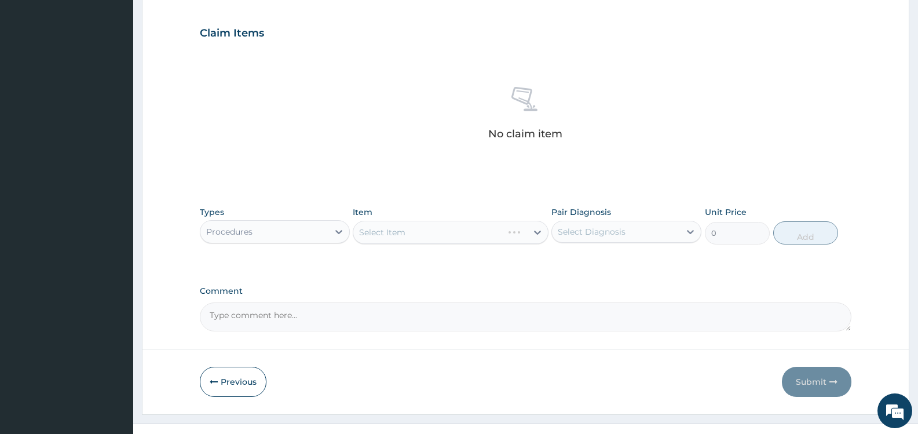
click at [632, 232] on div "Select Diagnosis" at bounding box center [616, 231] width 128 height 19
click at [598, 265] on label "Upper respiratory infection" at bounding box center [607, 260] width 72 height 12
checkbox input "true"
click at [503, 269] on div "PA Code / Prescription Code Enter Code(Secondary Care Only) Encounter Date 13-0…" at bounding box center [526, 29] width 652 height 603
click at [512, 232] on div "Select Item" at bounding box center [439, 232] width 173 height 19
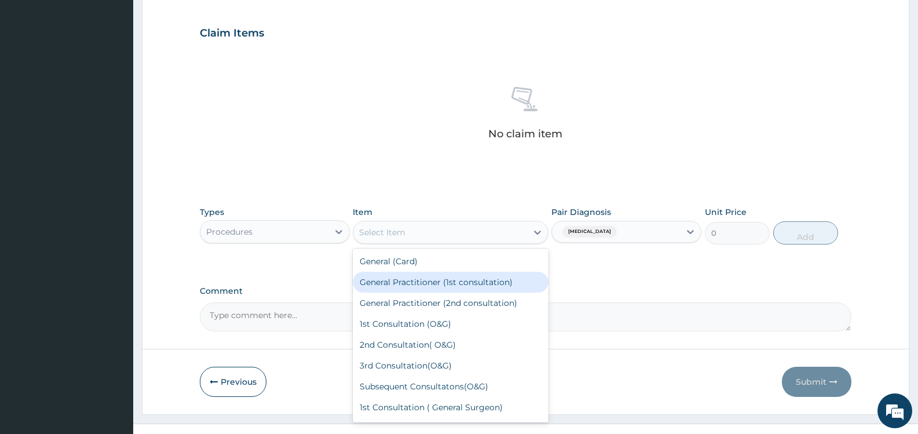
click at [490, 283] on div "General Practitioner (1st consultation)" at bounding box center [450, 282] width 195 height 21
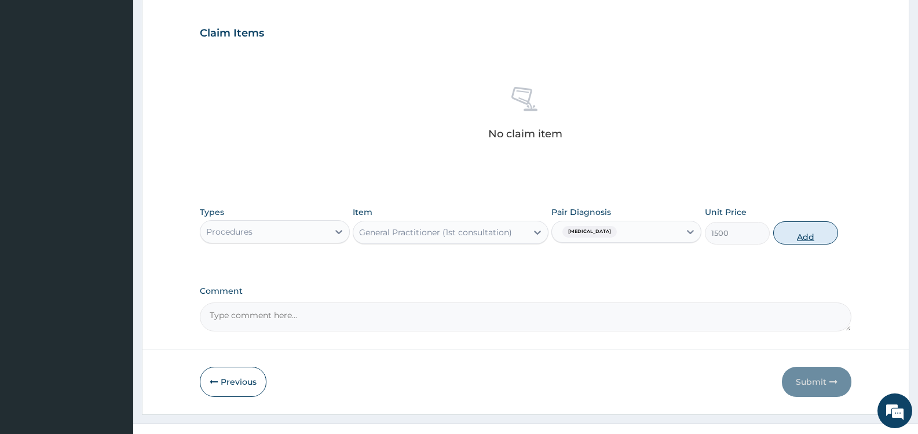
click at [798, 233] on button "Add" at bounding box center [805, 232] width 65 height 23
type input "0"
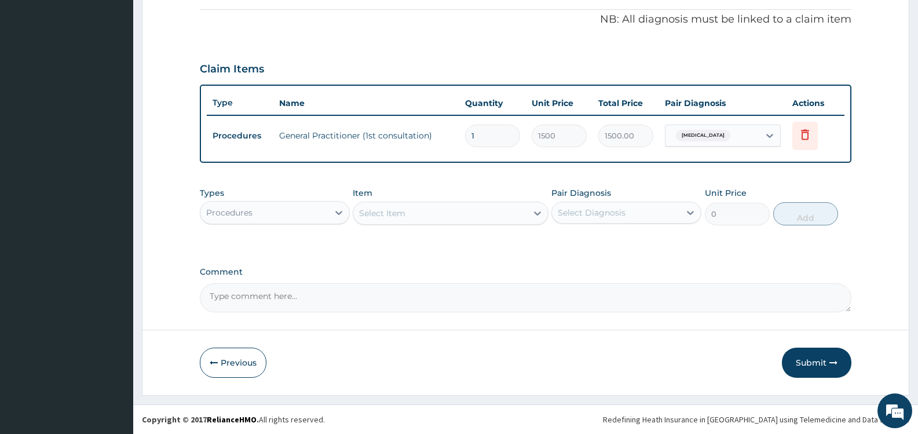
scroll to position [346, 0]
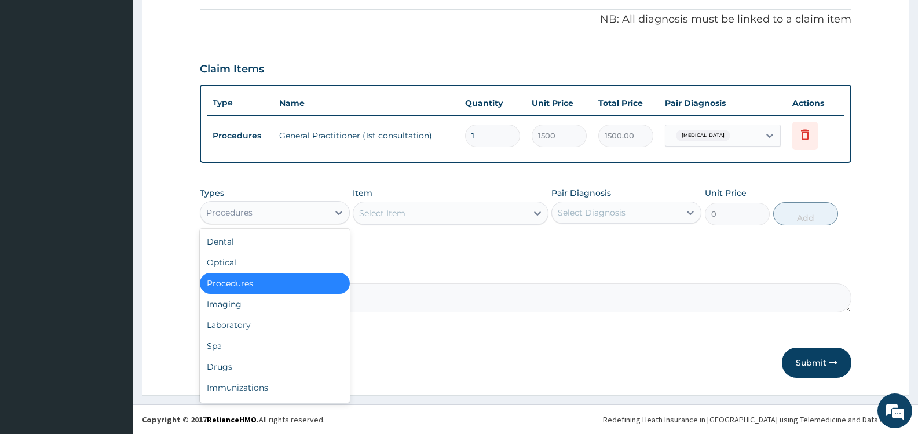
click at [303, 211] on div "Procedures" at bounding box center [264, 212] width 128 height 19
click at [241, 367] on div "Drugs" at bounding box center [275, 366] width 150 height 21
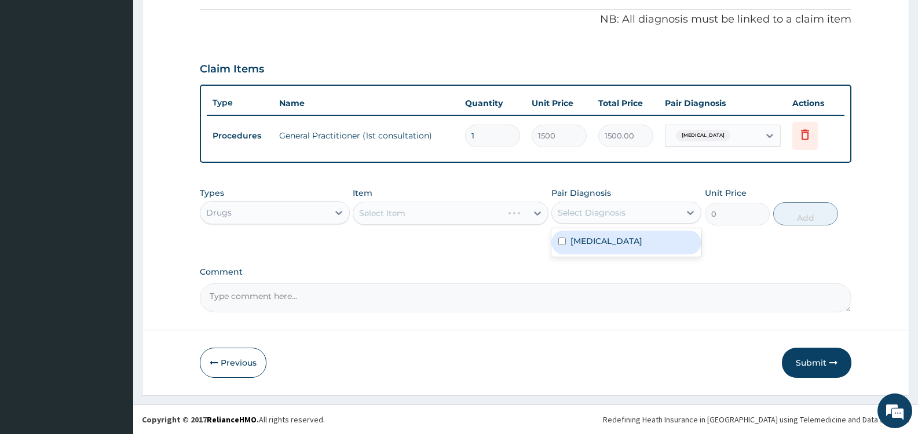
click at [651, 207] on div "Select Diagnosis" at bounding box center [616, 212] width 128 height 19
click at [585, 241] on label "Upper respiratory infection" at bounding box center [607, 241] width 72 height 12
checkbox input "true"
click at [502, 263] on div "PA Code / Prescription Code Enter Code(Secondary Care Only) Encounter Date 13-0…" at bounding box center [526, 38] width 652 height 548
click at [516, 210] on div "Select Item" at bounding box center [439, 213] width 173 height 19
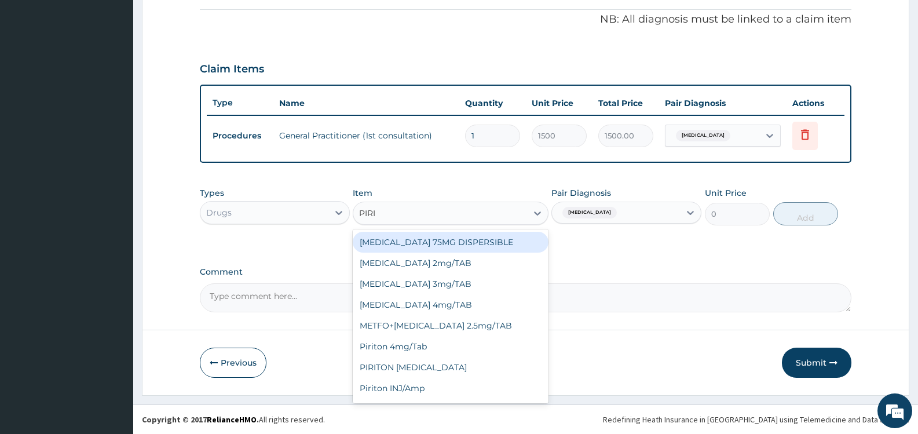
type input "PIRIT"
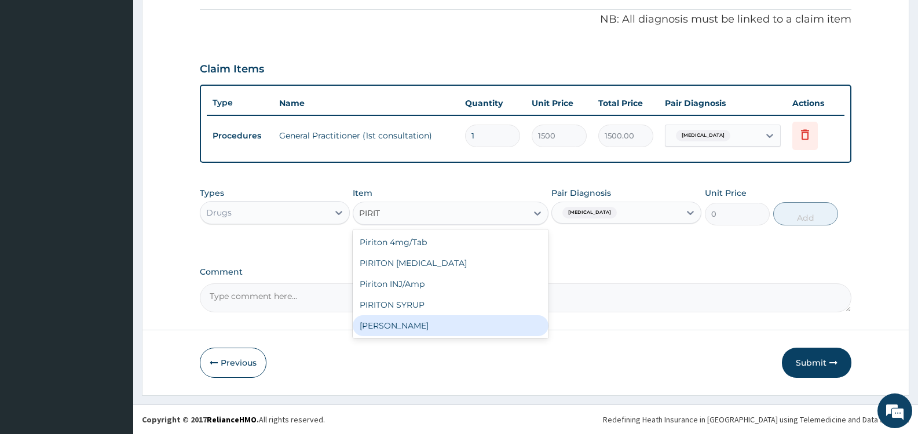
click at [429, 326] on div "Syr Piriton" at bounding box center [450, 325] width 195 height 21
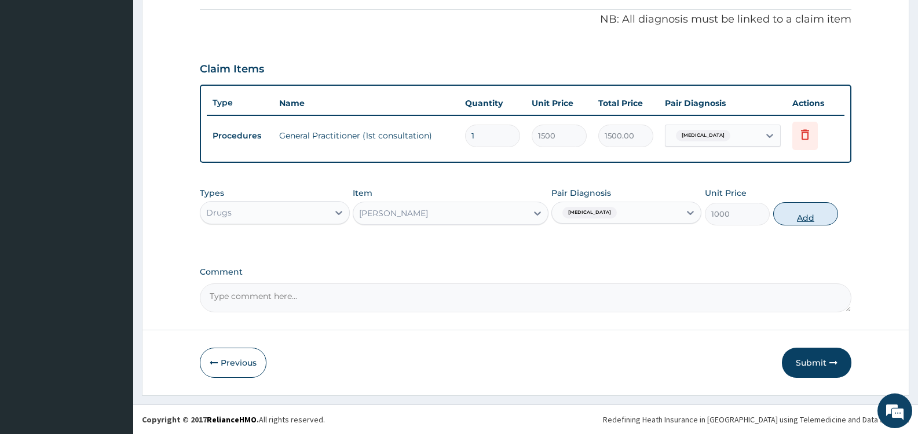
click at [802, 211] on button "Add" at bounding box center [805, 213] width 65 height 23
type input "0"
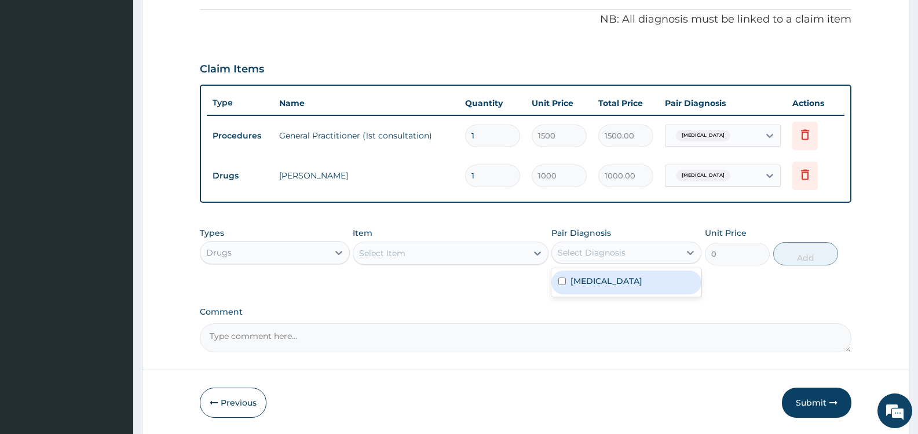
click at [611, 247] on div "Select Diagnosis" at bounding box center [592, 253] width 68 height 12
click at [597, 283] on label "Upper respiratory infection" at bounding box center [607, 281] width 72 height 12
checkbox input "true"
click at [474, 258] on div "Select Item" at bounding box center [439, 253] width 173 height 19
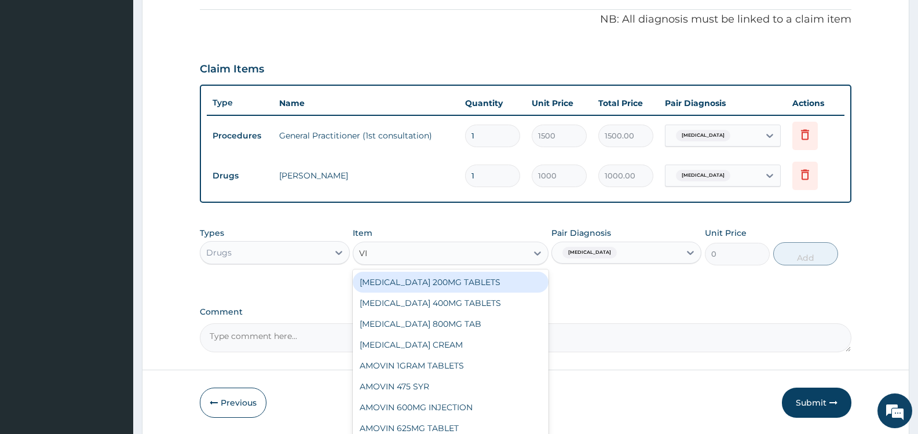
type input "VIT"
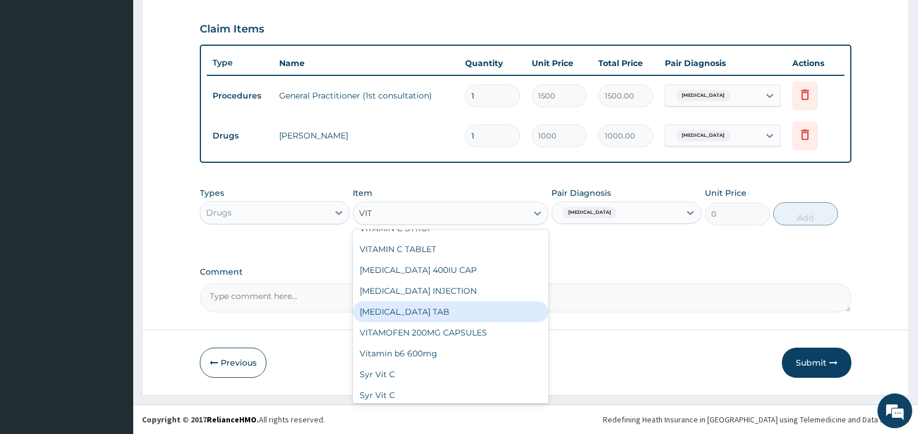
scroll to position [885, 0]
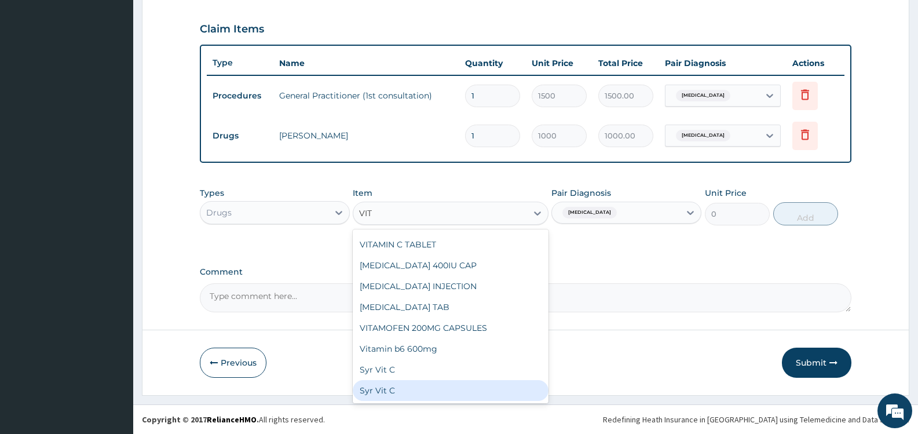
click at [459, 389] on div "Syr Vit C" at bounding box center [450, 390] width 195 height 21
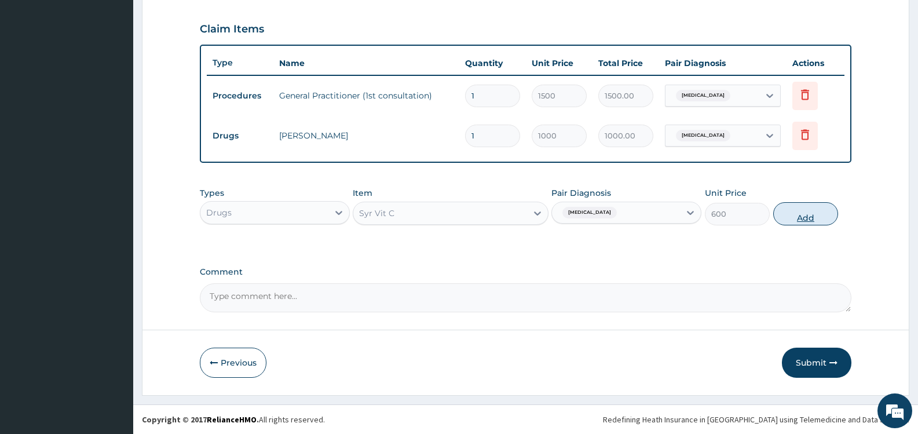
click at [809, 216] on button "Add" at bounding box center [805, 213] width 65 height 23
type input "0"
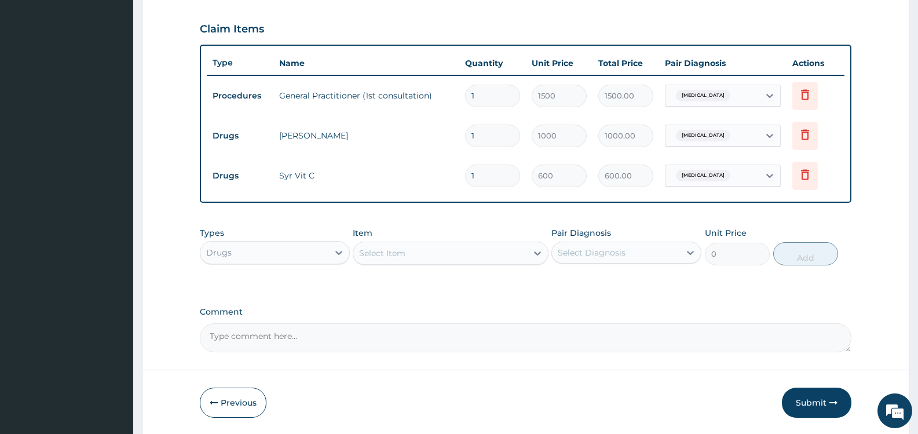
scroll to position [426, 0]
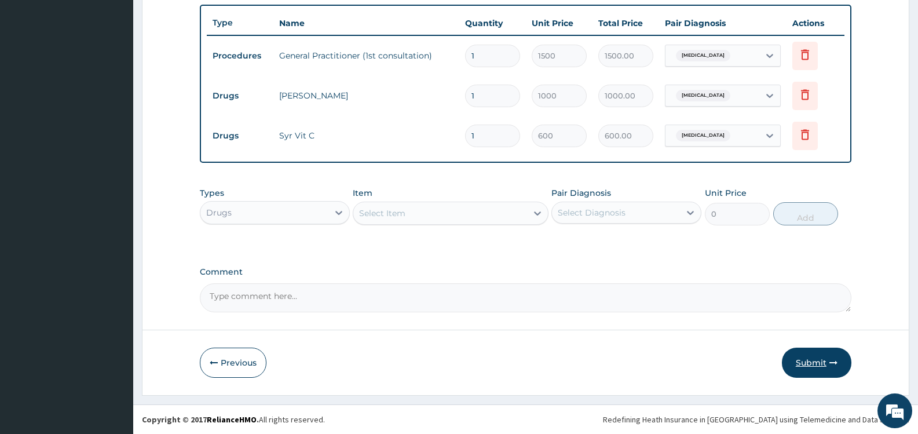
click at [813, 363] on button "Submit" at bounding box center [817, 363] width 70 height 30
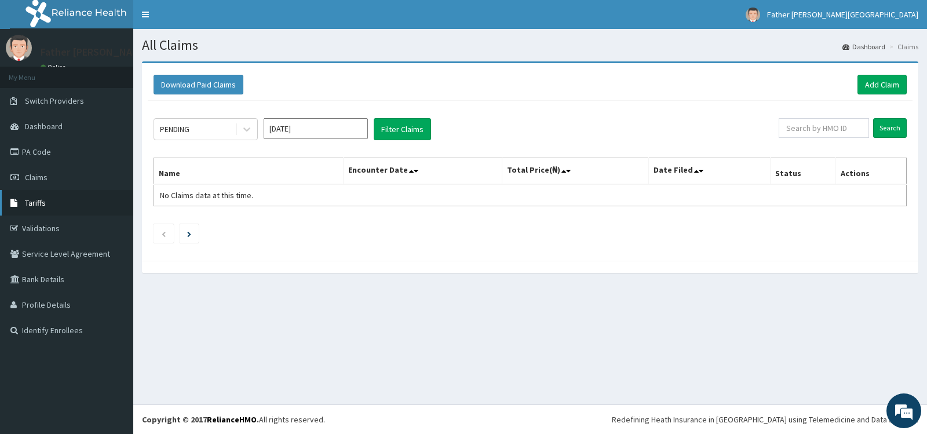
click at [34, 203] on span "Tariffs" at bounding box center [35, 203] width 21 height 10
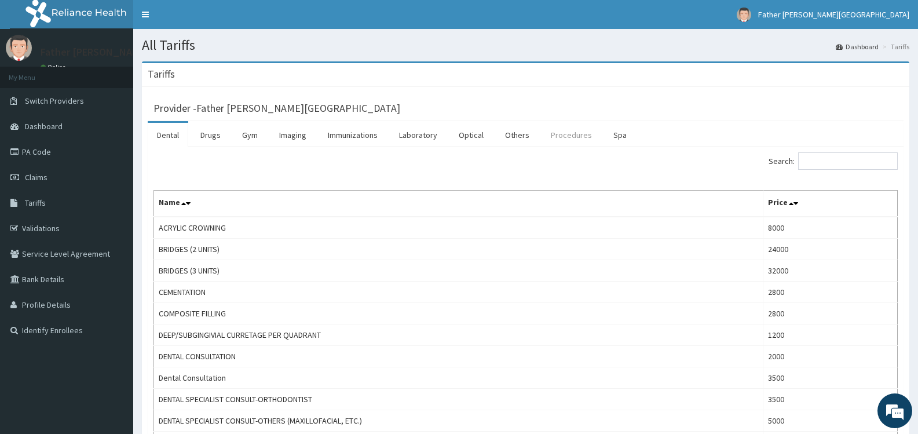
click at [567, 134] on link "Procedures" at bounding box center [572, 135] width 60 height 24
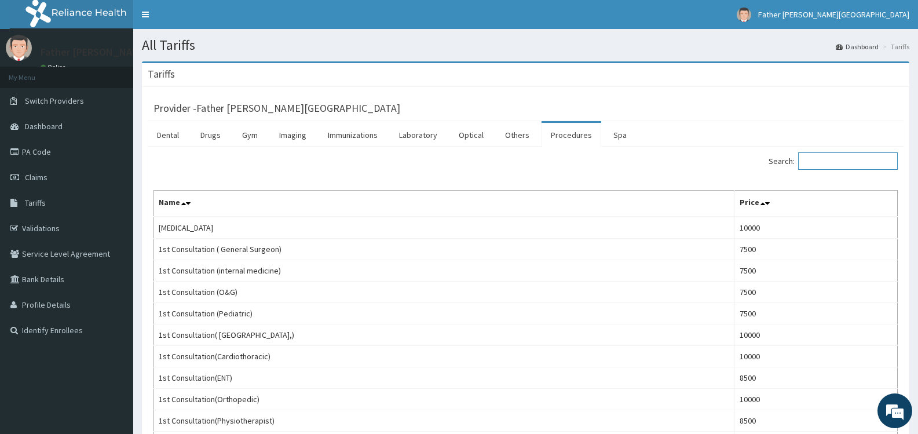
click at [841, 163] on input "Search:" at bounding box center [848, 160] width 100 height 17
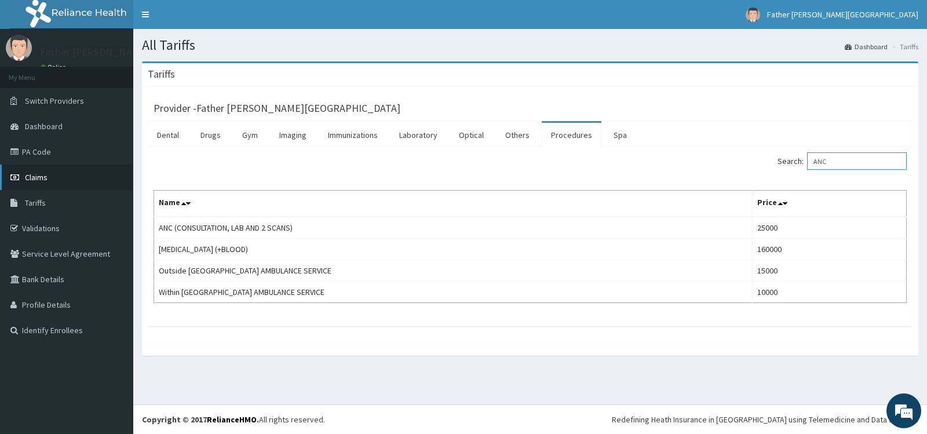
type input "ANC"
click at [42, 177] on span "Claims" at bounding box center [36, 177] width 23 height 10
